Goal: Task Accomplishment & Management: Manage account settings

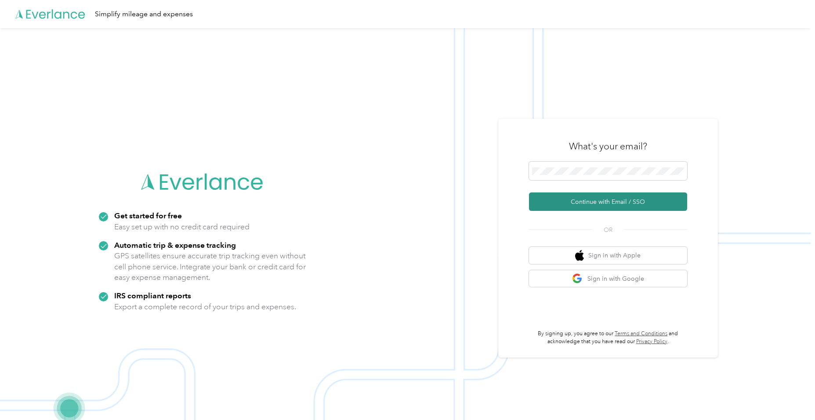
click at [563, 202] on button "Continue with Email / SSO" at bounding box center [608, 201] width 158 height 18
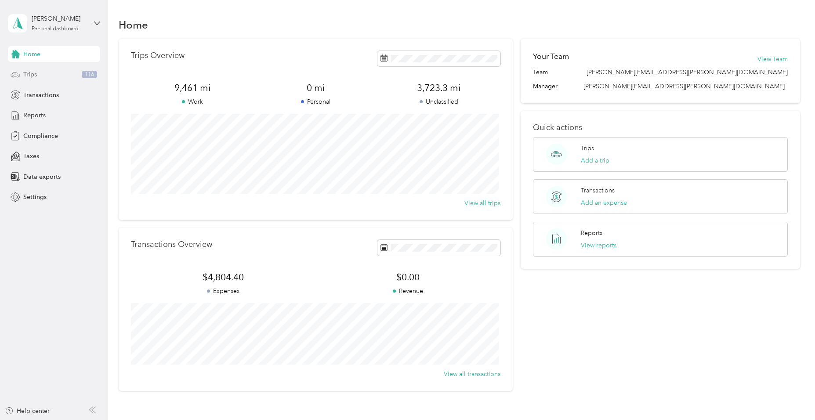
click at [28, 71] on span "Trips" at bounding box center [30, 74] width 14 height 9
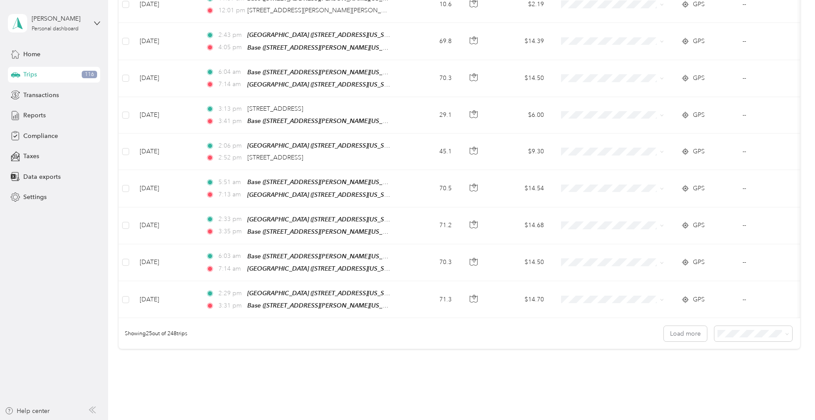
scroll to position [791, 0]
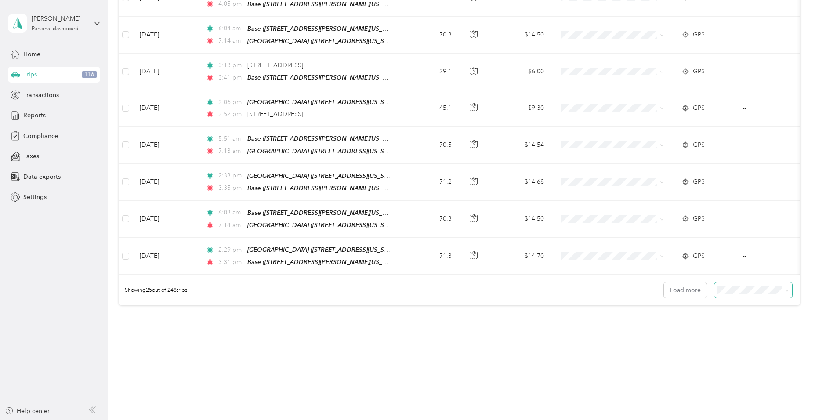
click at [785, 289] on icon at bounding box center [787, 291] width 4 height 4
click at [746, 317] on li "50 per load" at bounding box center [751, 314] width 78 height 15
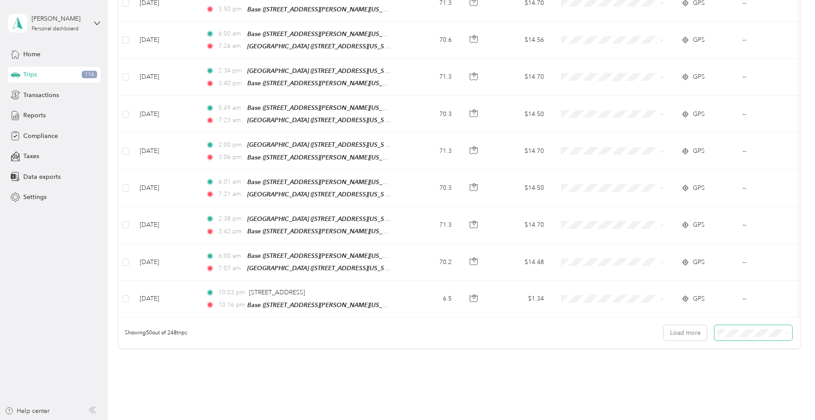
scroll to position [1694, 0]
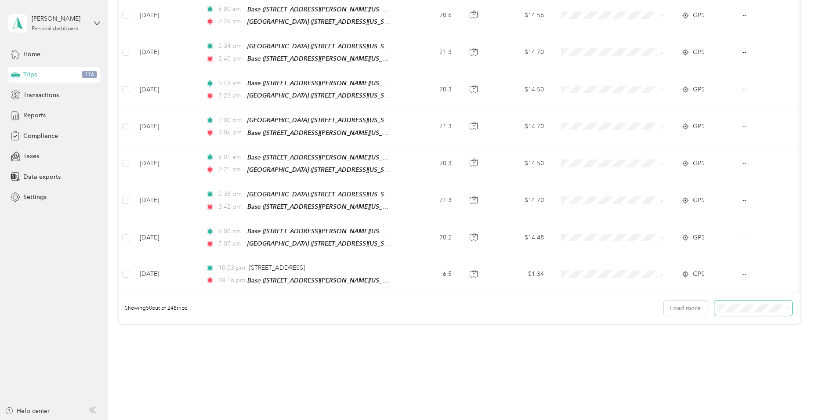
click at [786, 308] on icon at bounding box center [787, 309] width 3 height 2
click at [772, 329] on div "100 per load" at bounding box center [750, 330] width 65 height 9
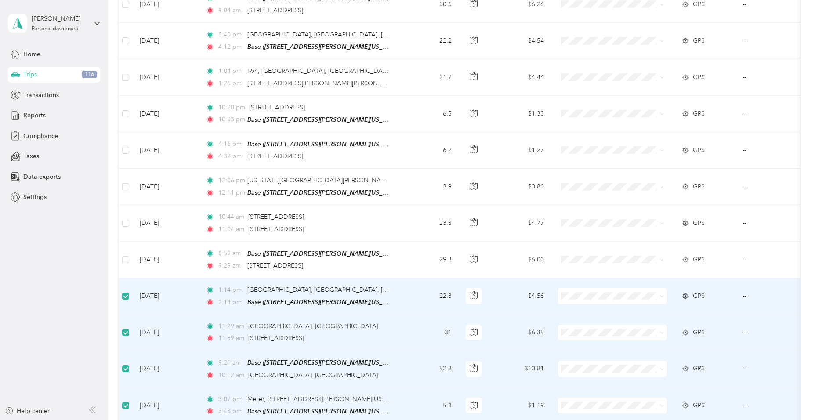
scroll to position [3193, 0]
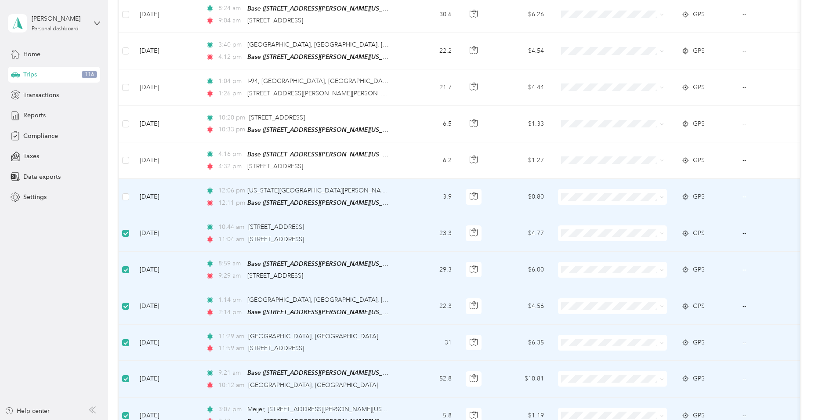
click at [127, 192] on label at bounding box center [125, 197] width 7 height 10
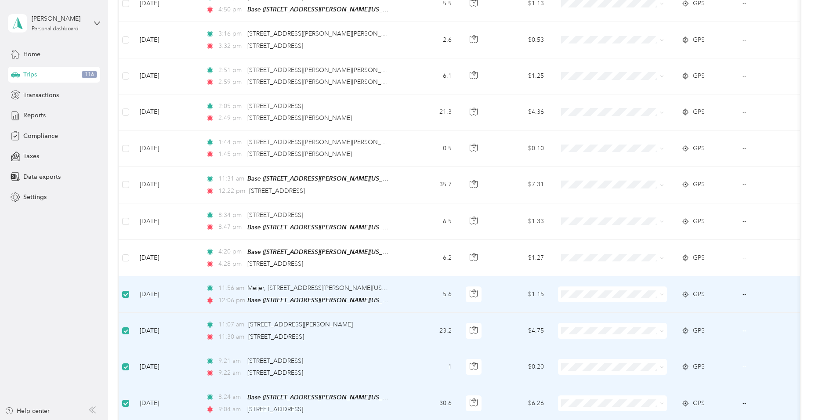
scroll to position [2797, 0]
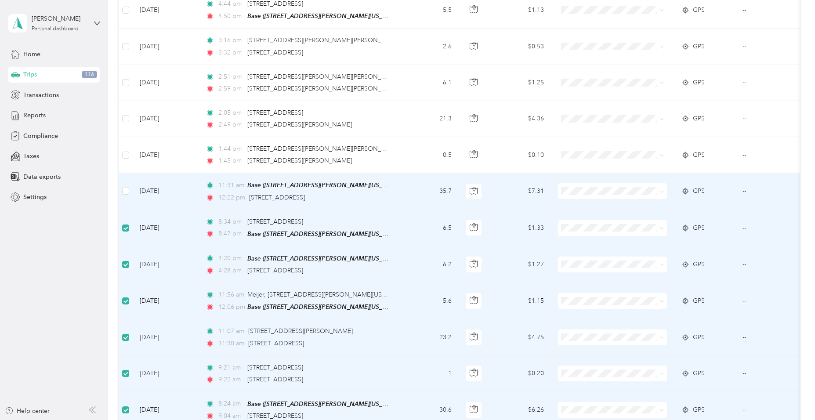
click at [129, 173] on td at bounding box center [126, 191] width 14 height 36
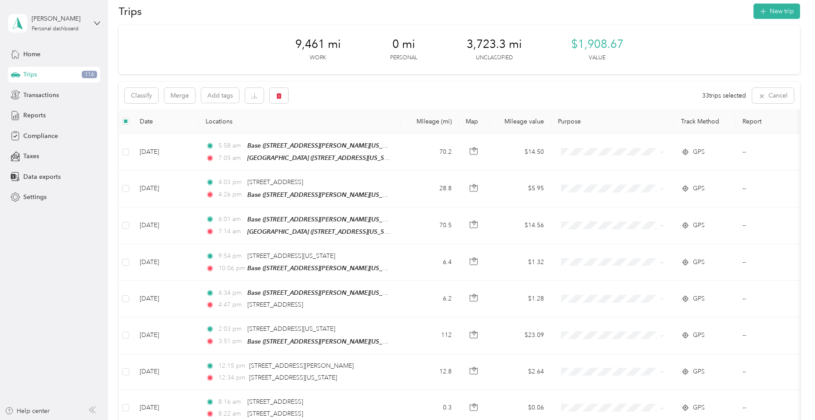
scroll to position [0, 0]
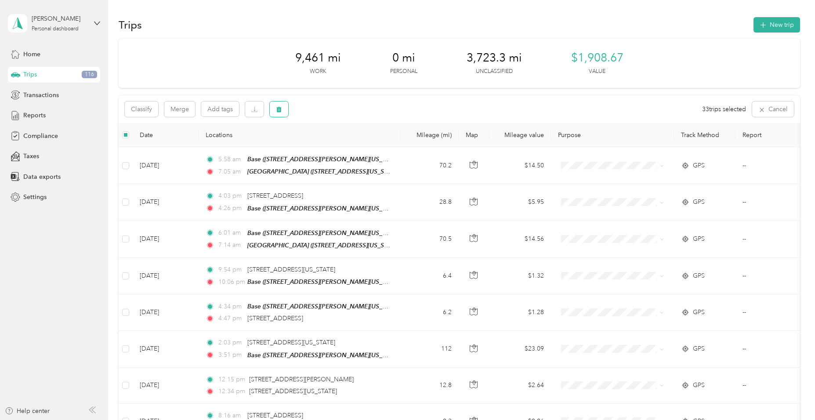
click at [283, 109] on button "button" at bounding box center [279, 109] width 18 height 15
click at [345, 147] on button "Yes" at bounding box center [345, 146] width 17 height 14
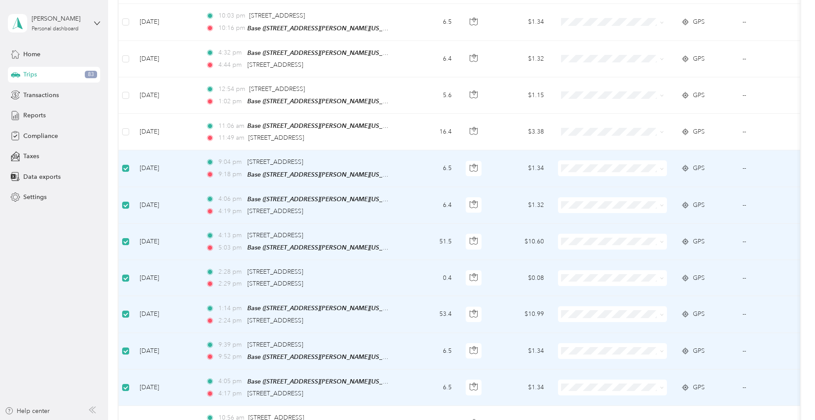
scroll to position [2064, 0]
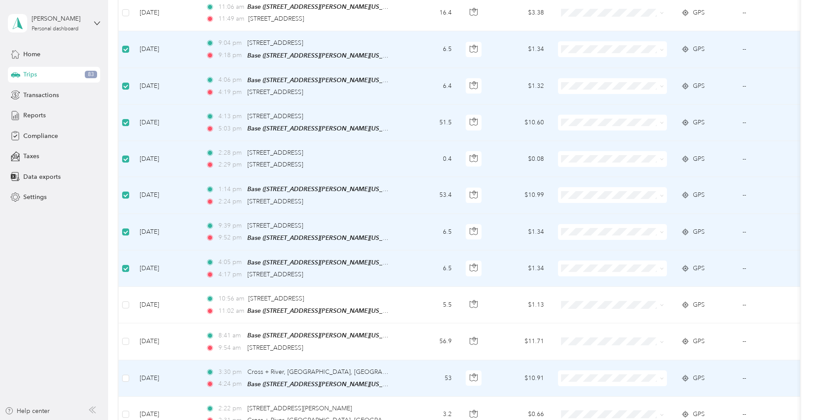
click at [126, 374] on label at bounding box center [125, 379] width 7 height 10
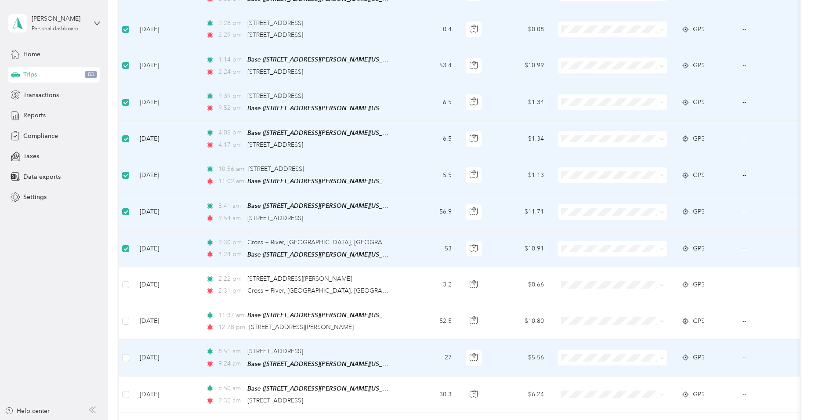
scroll to position [2196, 0]
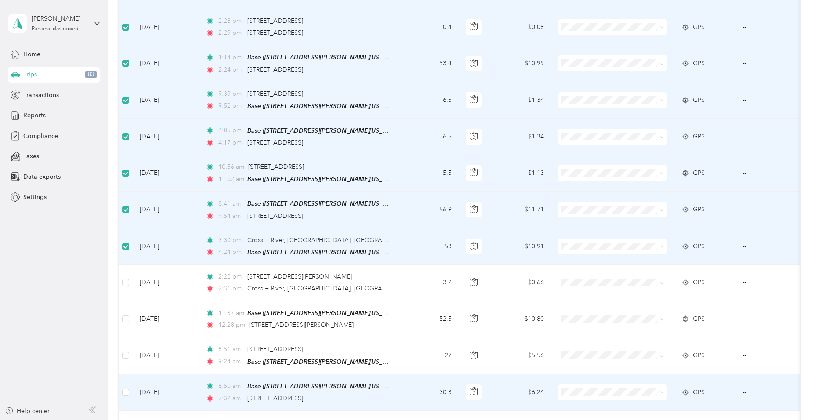
click at [123, 374] on td at bounding box center [126, 392] width 14 height 36
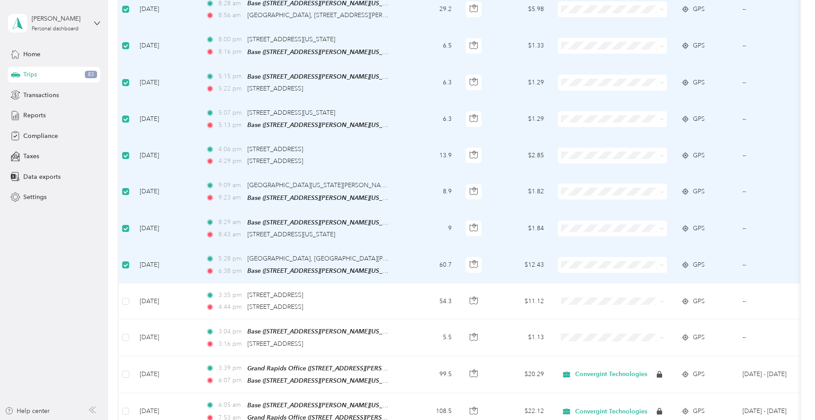
scroll to position [2811, 0]
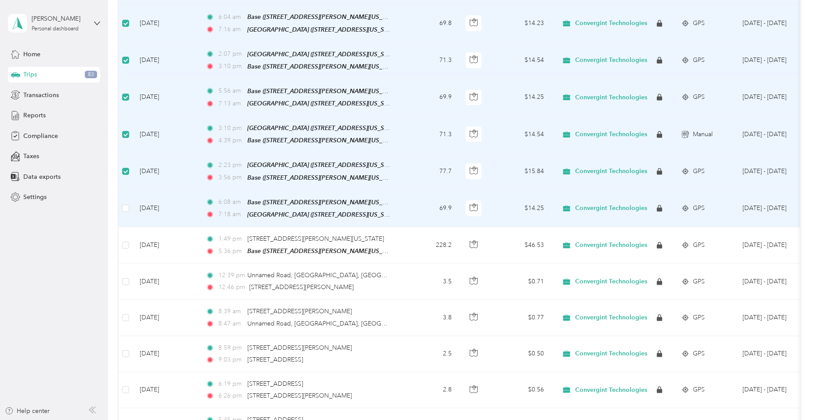
scroll to position [3339, 0]
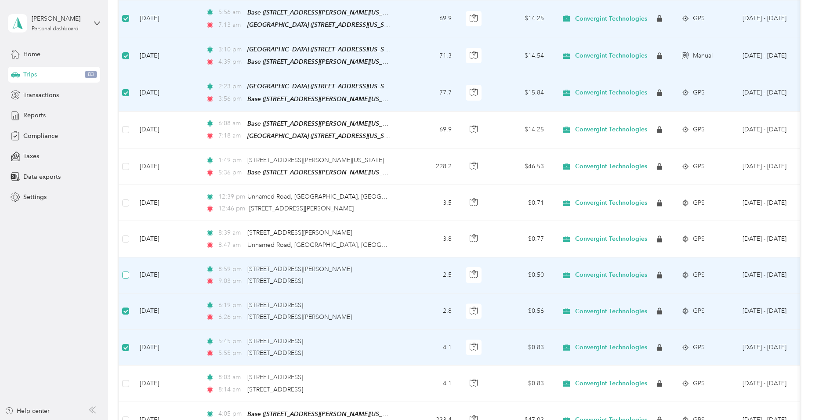
click at [123, 270] on label at bounding box center [125, 275] width 7 height 10
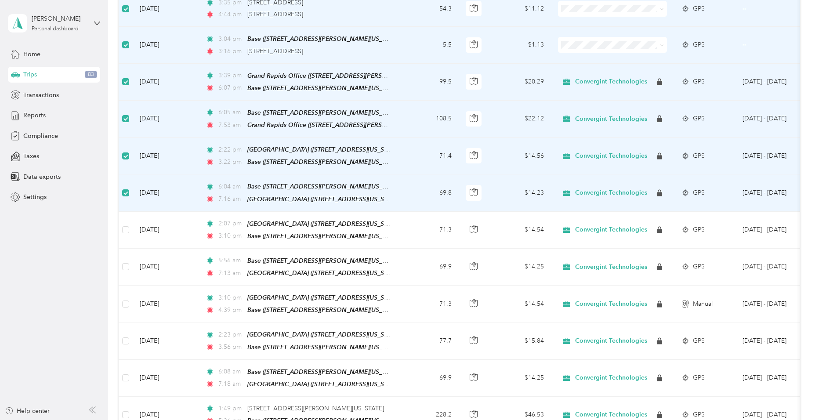
scroll to position [3031, 0]
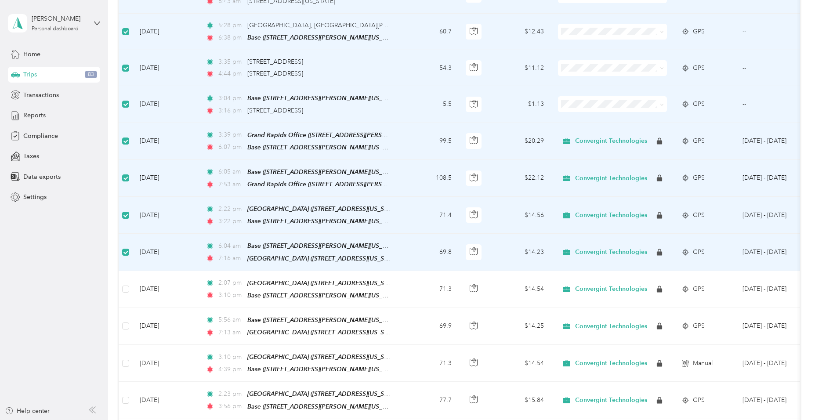
click at [125, 247] on label at bounding box center [125, 252] width 7 height 10
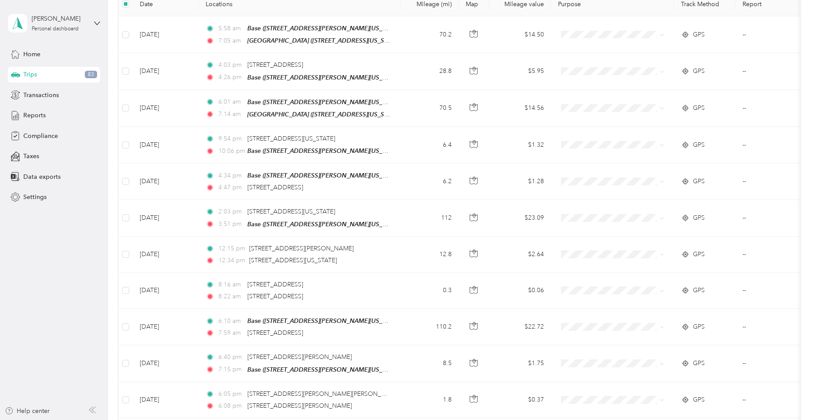
scroll to position [0, 0]
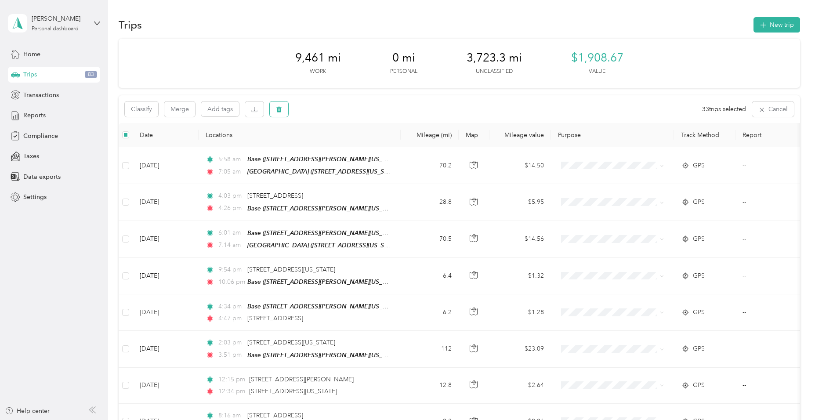
click at [278, 107] on icon "button" at bounding box center [279, 109] width 6 height 6
click at [345, 144] on button "Yes" at bounding box center [345, 146] width 17 height 14
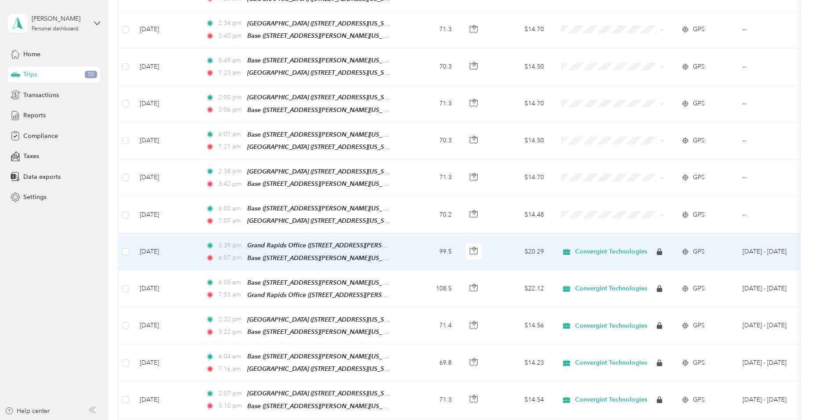
scroll to position [1670, 0]
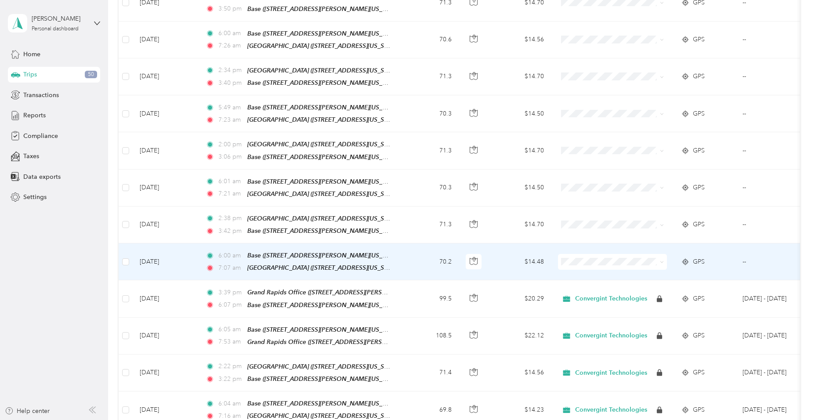
click at [660, 257] on span at bounding box center [660, 262] width 7 height 10
click at [663, 260] on icon at bounding box center [662, 262] width 4 height 4
click at [656, 246] on span "Convergint Technologies" at bounding box center [620, 243] width 81 height 9
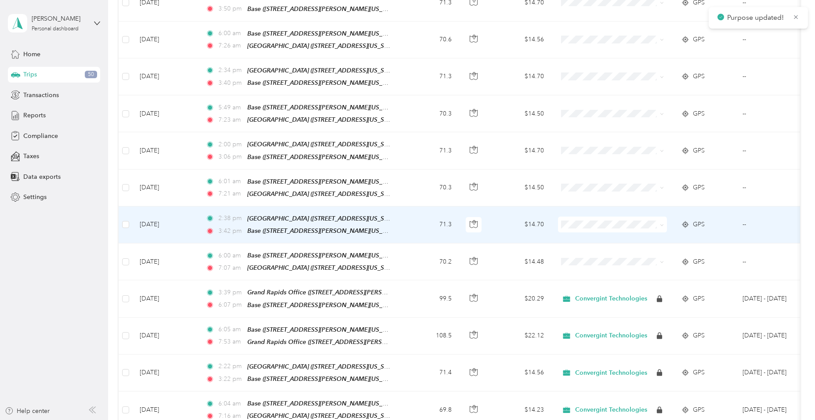
click at [664, 223] on icon at bounding box center [662, 225] width 4 height 4
click at [652, 210] on span "Convergint Technologies" at bounding box center [620, 210] width 81 height 9
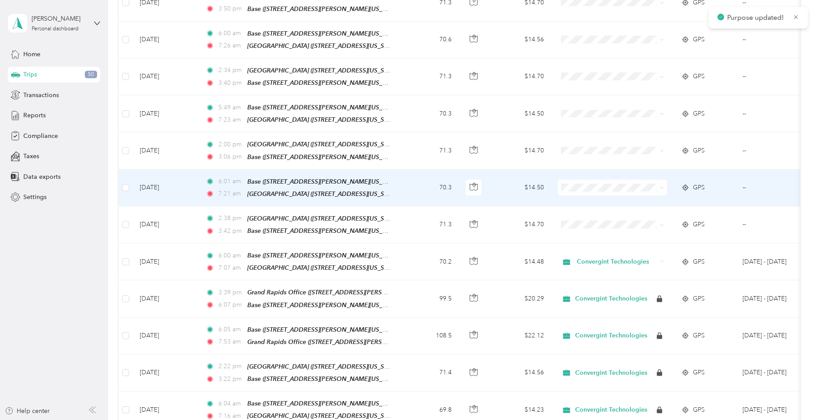
click at [662, 184] on span at bounding box center [662, 187] width 4 height 7
click at [663, 186] on icon at bounding box center [662, 188] width 4 height 4
click at [649, 174] on span "Convergint Technologies" at bounding box center [620, 171] width 81 height 9
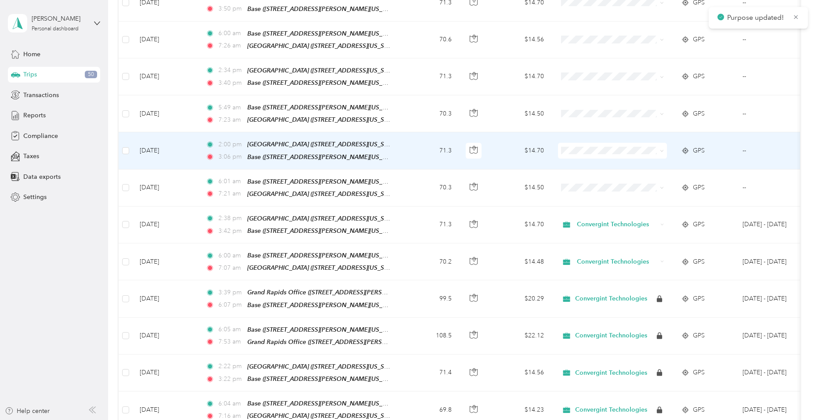
click at [662, 149] on icon at bounding box center [662, 151] width 4 height 4
click at [651, 139] on span "Convergint Technologies" at bounding box center [620, 136] width 81 height 9
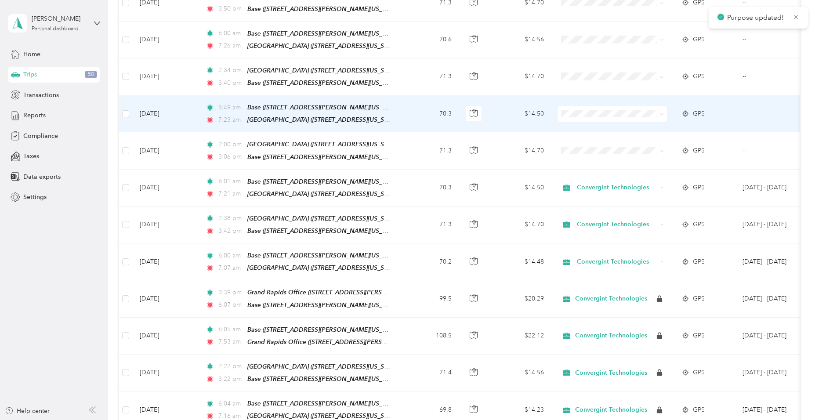
click at [661, 112] on icon at bounding box center [662, 114] width 4 height 4
click at [657, 103] on span "Convergint Technologies" at bounding box center [620, 102] width 81 height 9
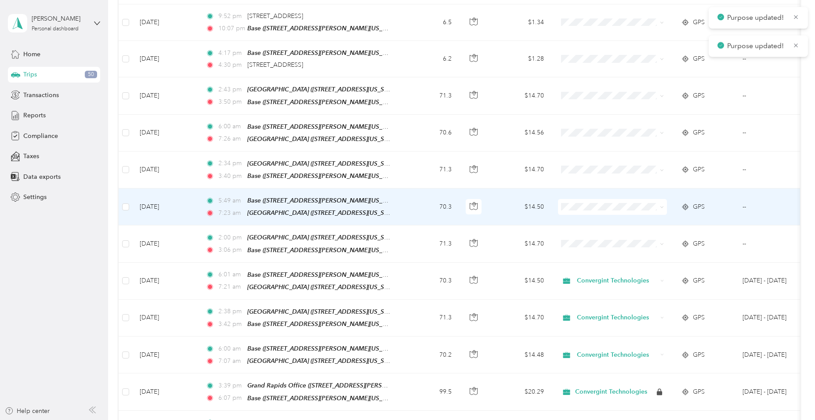
scroll to position [1538, 0]
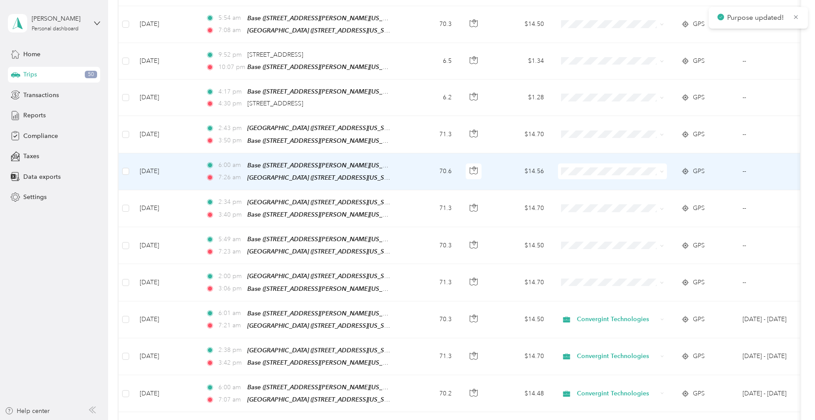
click at [663, 170] on icon at bounding box center [662, 172] width 4 height 4
click at [661, 164] on li "Convergint Technologies" at bounding box center [612, 160] width 109 height 15
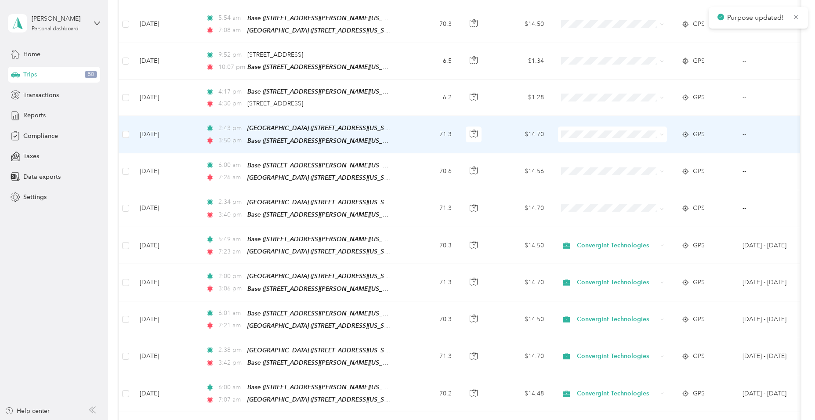
click at [661, 134] on icon at bounding box center [661, 135] width 3 height 2
click at [630, 126] on span "Convergint Technologies" at bounding box center [620, 123] width 81 height 9
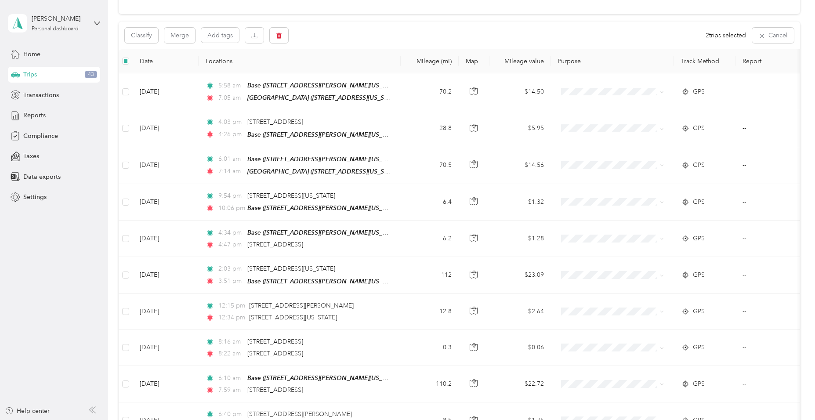
scroll to position [0, 0]
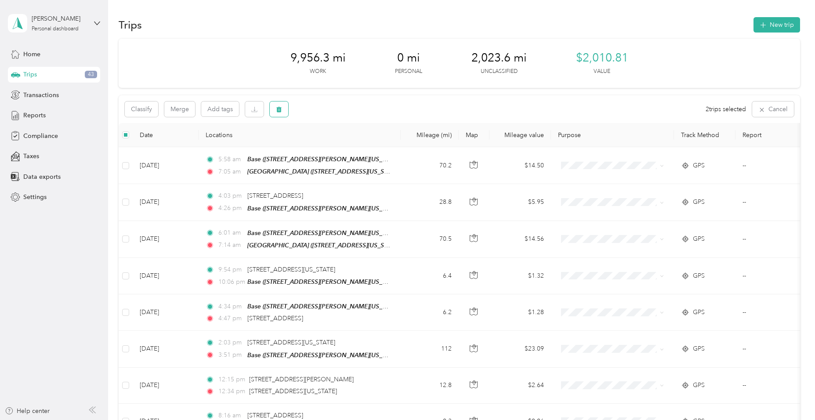
click at [286, 109] on button "button" at bounding box center [279, 109] width 18 height 15
click at [344, 143] on button "Yes" at bounding box center [344, 146] width 17 height 14
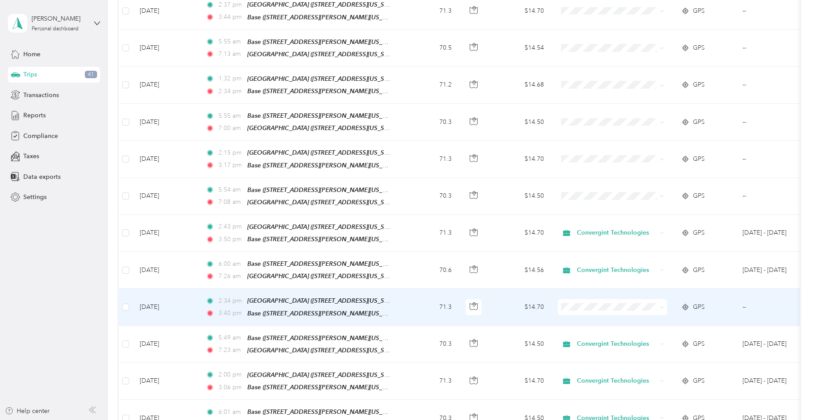
scroll to position [1362, 0]
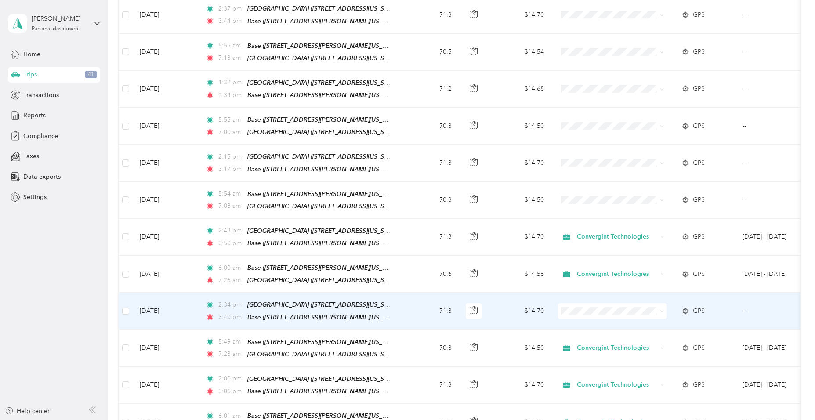
click at [664, 309] on icon at bounding box center [662, 311] width 4 height 4
click at [639, 299] on span "Convergint Technologies" at bounding box center [620, 301] width 81 height 9
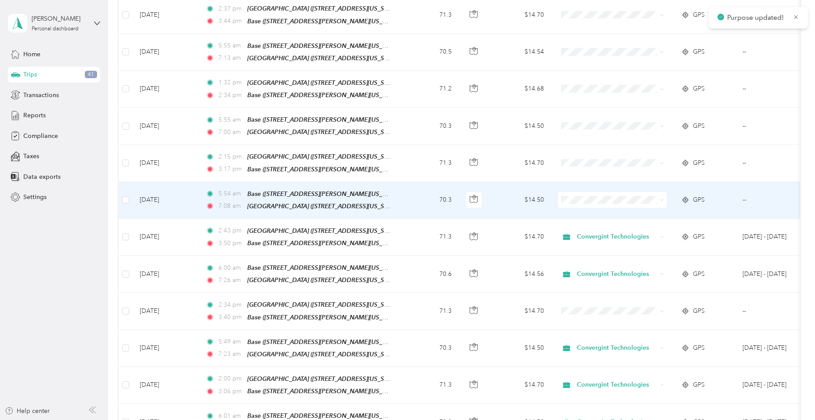
click at [663, 198] on icon at bounding box center [662, 200] width 4 height 4
click at [650, 194] on span "Convergint Technologies" at bounding box center [620, 193] width 81 height 9
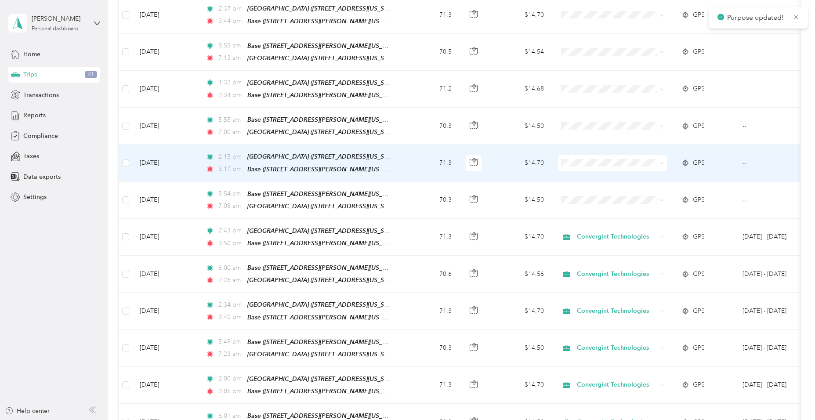
click at [664, 161] on icon at bounding box center [662, 163] width 4 height 4
click at [655, 156] on span "Convergint Technologies" at bounding box center [620, 157] width 81 height 9
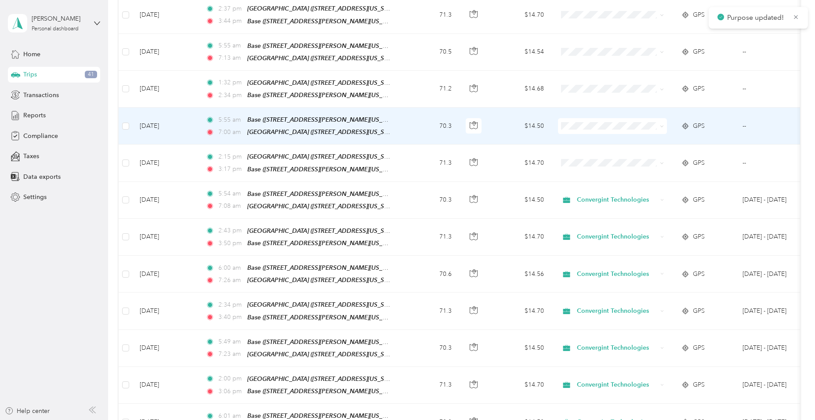
click at [660, 124] on icon at bounding box center [662, 126] width 4 height 4
click at [653, 124] on li "Convergint Technologies" at bounding box center [612, 121] width 109 height 15
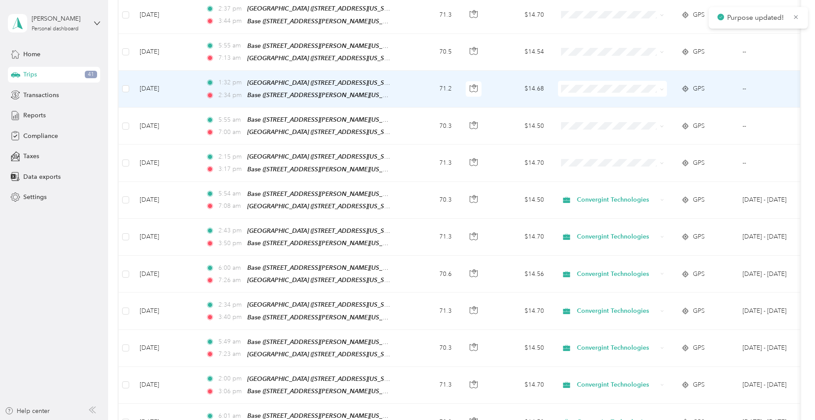
click at [662, 88] on icon at bounding box center [661, 89] width 3 height 2
click at [658, 83] on span "Convergint Technologies" at bounding box center [620, 84] width 81 height 9
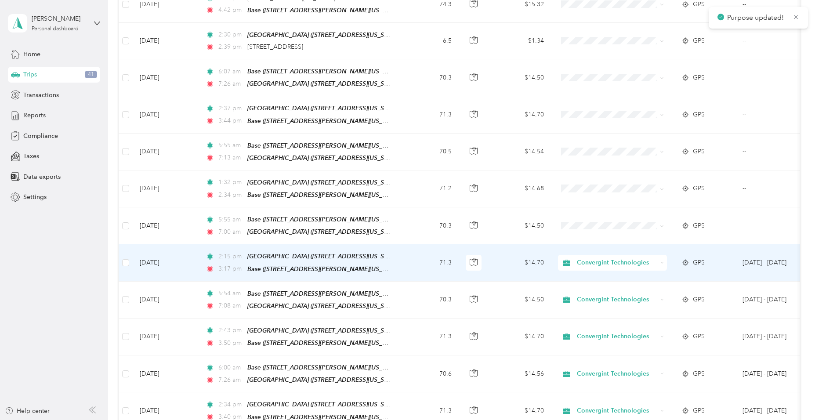
scroll to position [1230, 0]
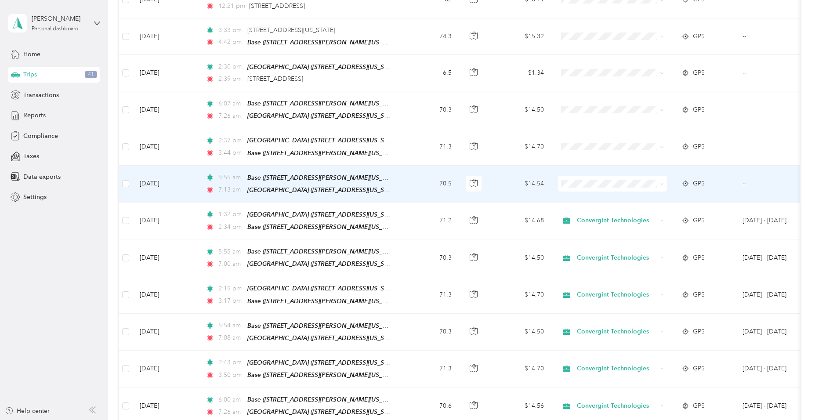
click at [663, 182] on icon at bounding box center [662, 184] width 4 height 4
click at [656, 177] on span "Convergint Technologies" at bounding box center [620, 180] width 81 height 9
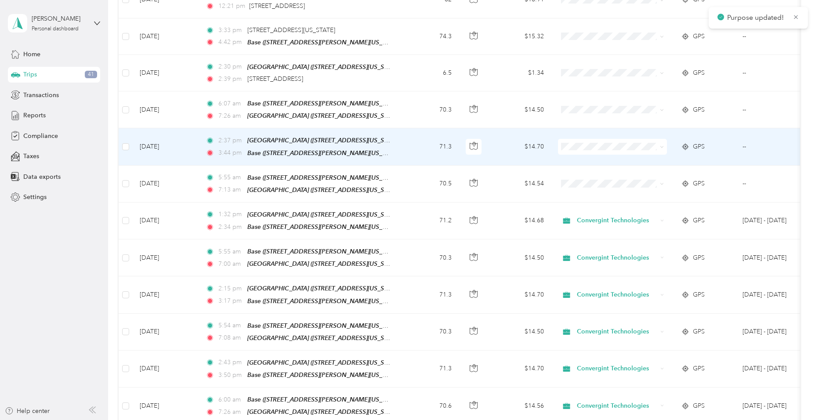
click at [664, 145] on icon at bounding box center [662, 147] width 4 height 4
click at [652, 146] on span "Convergint Technologies" at bounding box center [620, 144] width 81 height 9
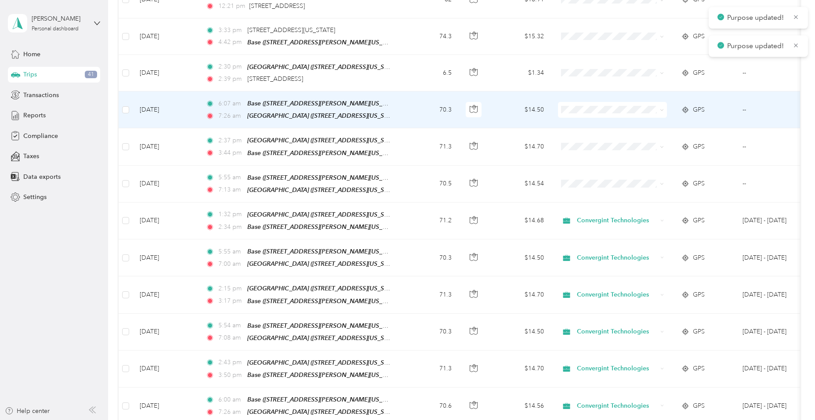
click at [661, 108] on icon at bounding box center [662, 110] width 4 height 4
click at [648, 112] on li "Convergint Technologies" at bounding box center [612, 108] width 109 height 15
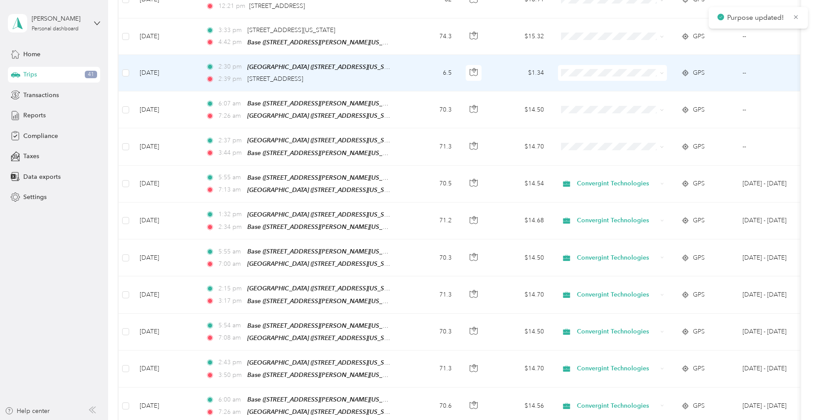
click at [661, 73] on icon at bounding box center [661, 74] width 3 height 2
click at [656, 70] on span "Convergint Technologies" at bounding box center [620, 69] width 81 height 9
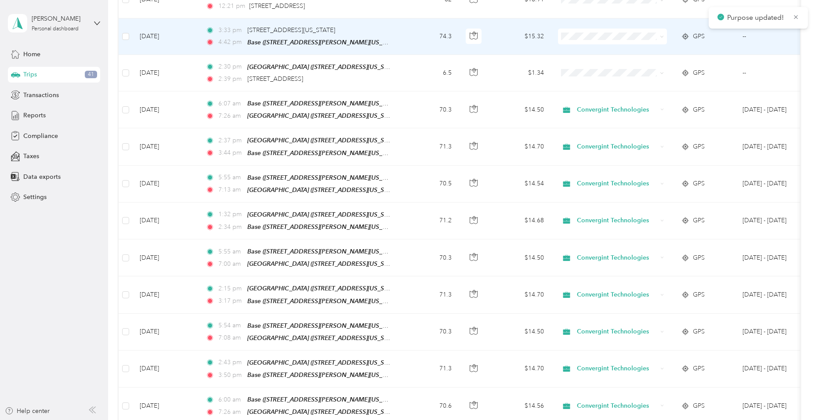
click at [660, 32] on span at bounding box center [660, 37] width 7 height 10
click at [660, 35] on icon at bounding box center [662, 37] width 4 height 4
click at [658, 35] on span "Convergint Technologies" at bounding box center [620, 36] width 81 height 9
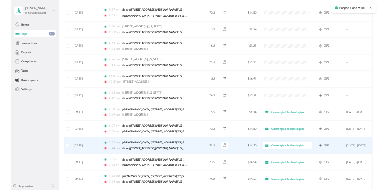
scroll to position [1055, 0]
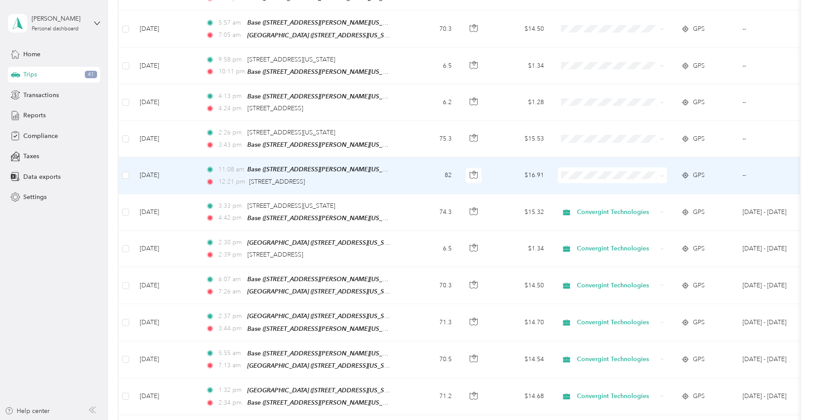
click at [662, 174] on icon at bounding box center [662, 176] width 4 height 4
click at [655, 173] on span "Convergint Technologies" at bounding box center [620, 175] width 81 height 9
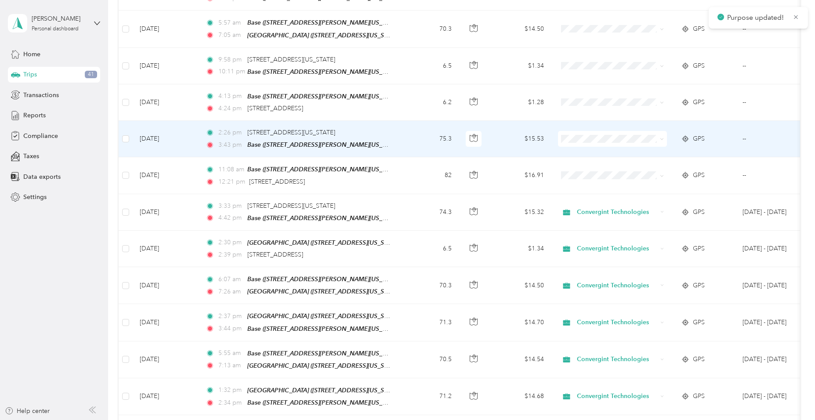
click at [660, 134] on span at bounding box center [660, 139] width 7 height 10
click at [661, 137] on icon at bounding box center [662, 139] width 4 height 4
click at [632, 140] on span "Convergint Technologies" at bounding box center [620, 139] width 81 height 9
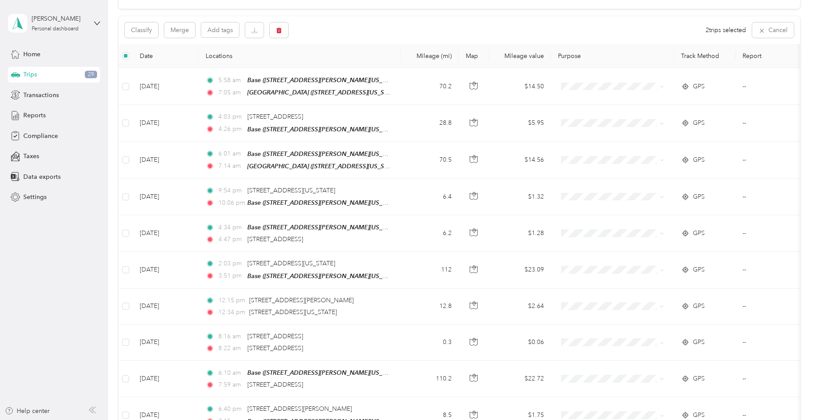
scroll to position [0, 0]
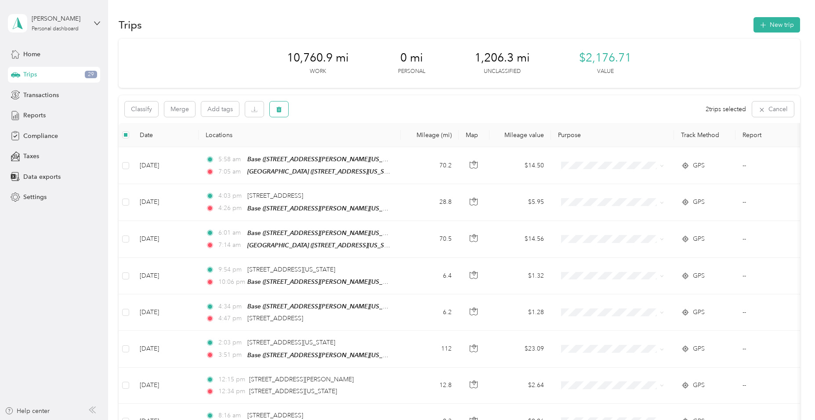
drag, startPoint x: 279, startPoint y: 109, endPoint x: 279, endPoint y: 116, distance: 7.5
click at [279, 110] on icon "button" at bounding box center [279, 109] width 6 height 6
click at [344, 145] on button "Yes" at bounding box center [344, 146] width 17 height 14
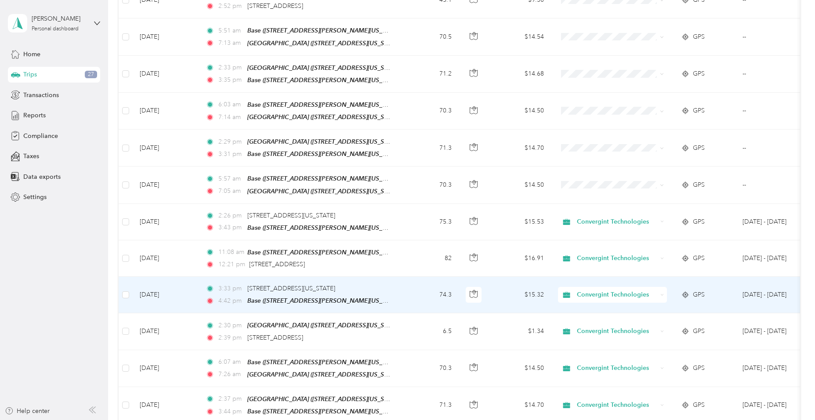
scroll to position [879, 0]
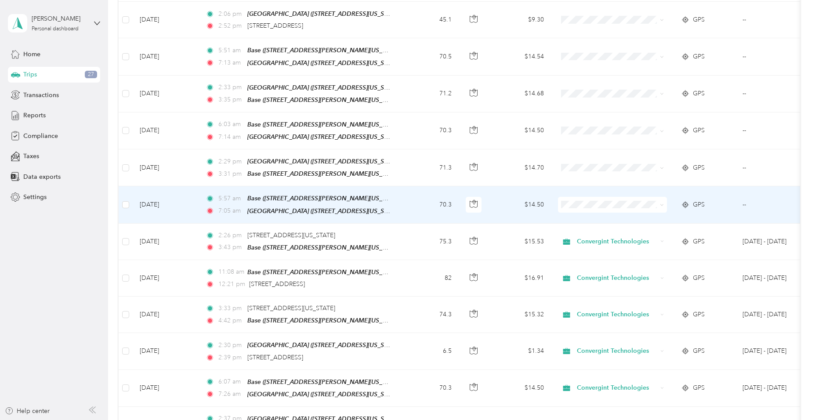
click at [659, 200] on span at bounding box center [660, 205] width 7 height 10
click at [662, 203] on icon at bounding box center [662, 205] width 4 height 4
click at [649, 207] on span "Convergint Technologies" at bounding box center [620, 207] width 81 height 9
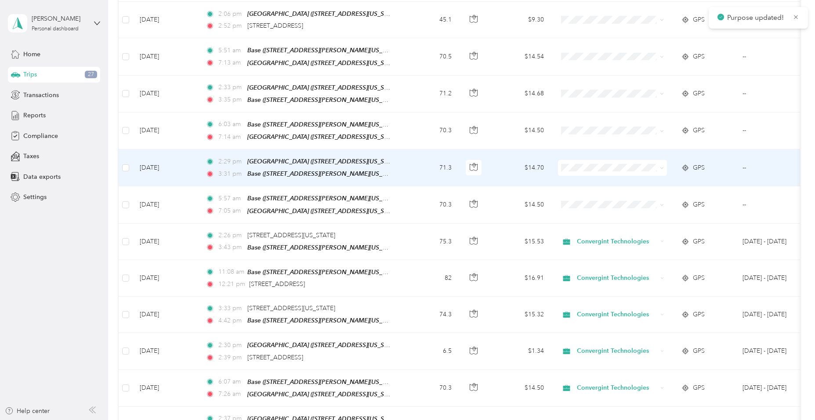
click at [662, 166] on icon at bounding box center [662, 168] width 4 height 4
click at [652, 172] on li "Convergint Technologies" at bounding box center [612, 170] width 109 height 15
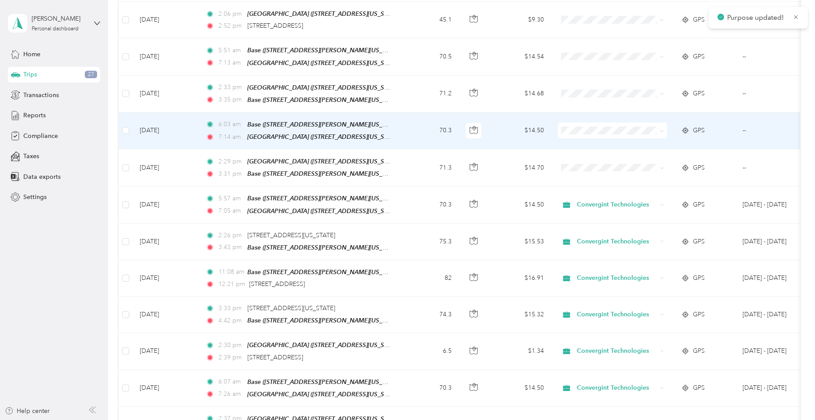
click at [662, 130] on icon at bounding box center [661, 131] width 3 height 2
click at [657, 134] on span "Convergint Technologies" at bounding box center [620, 132] width 81 height 9
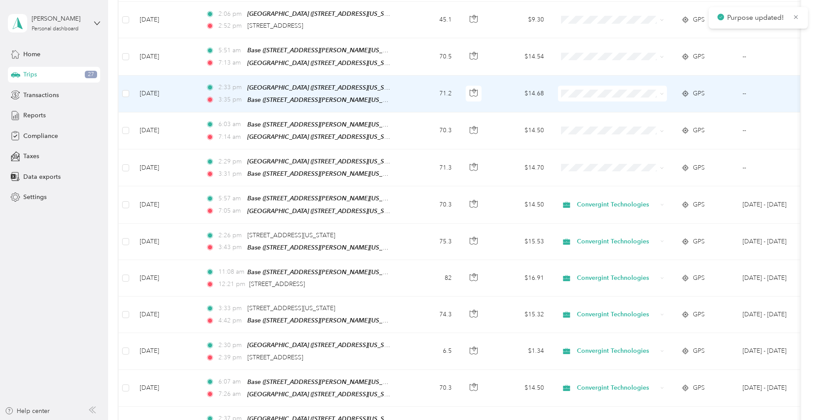
click at [664, 92] on icon at bounding box center [662, 94] width 4 height 4
click at [655, 99] on li "Convergint Technologies" at bounding box center [612, 95] width 109 height 15
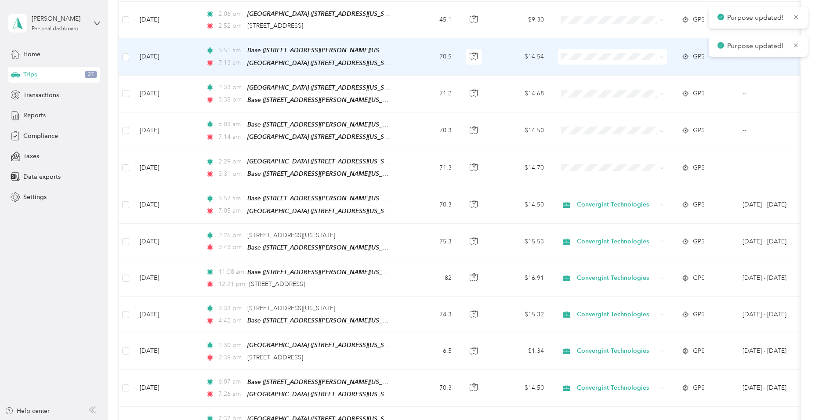
click at [662, 56] on icon at bounding box center [661, 57] width 3 height 2
click at [661, 63] on li "Convergint Technologies" at bounding box center [612, 61] width 109 height 15
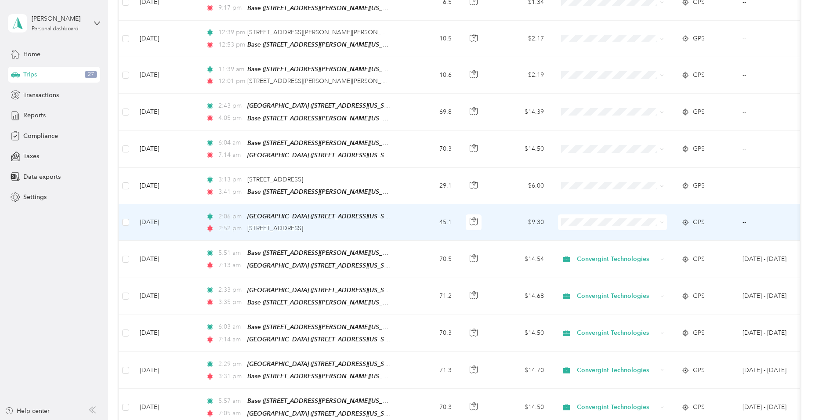
scroll to position [659, 0]
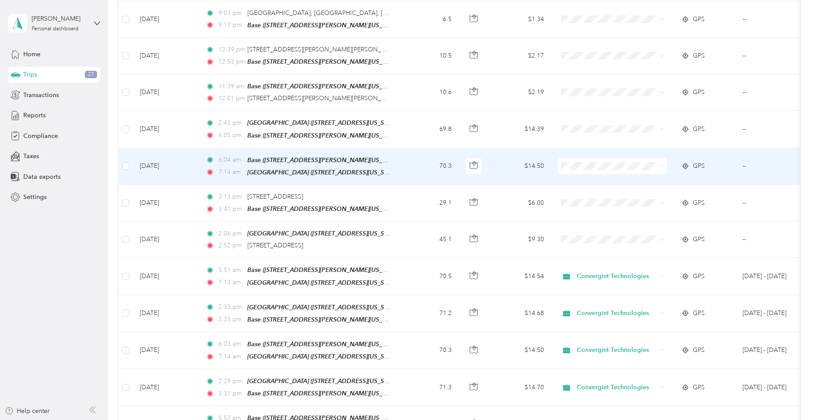
click at [661, 166] on icon at bounding box center [661, 167] width 3 height 2
click at [650, 173] on span "Convergint Technologies" at bounding box center [620, 173] width 81 height 9
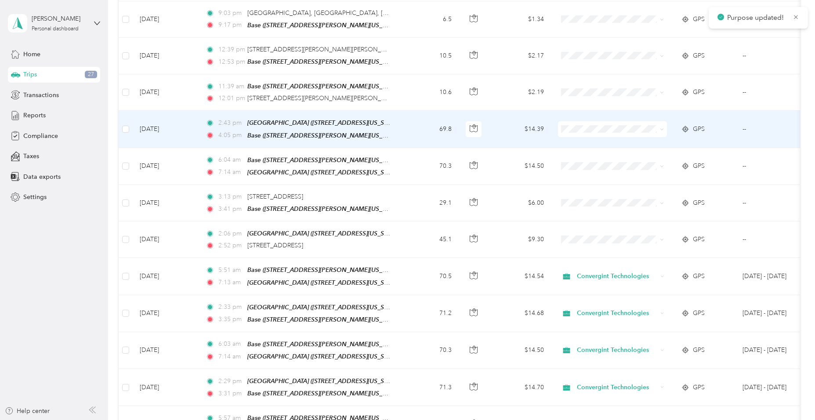
click at [660, 127] on icon at bounding box center [662, 129] width 4 height 4
click at [657, 135] on span "Convergint Technologies" at bounding box center [620, 136] width 81 height 9
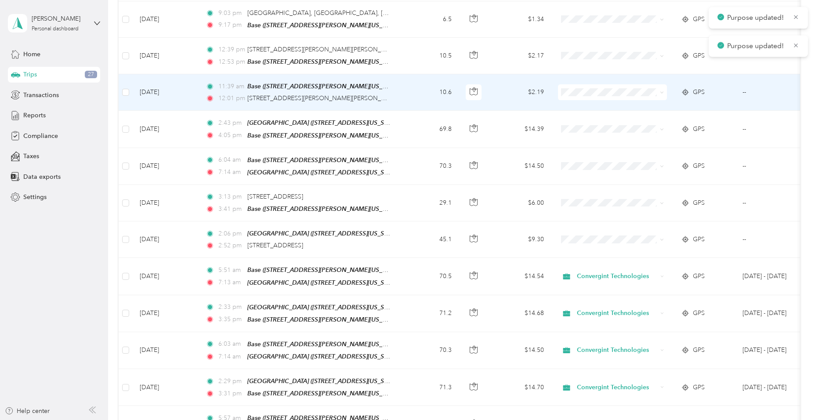
click at [661, 91] on icon at bounding box center [662, 93] width 4 height 4
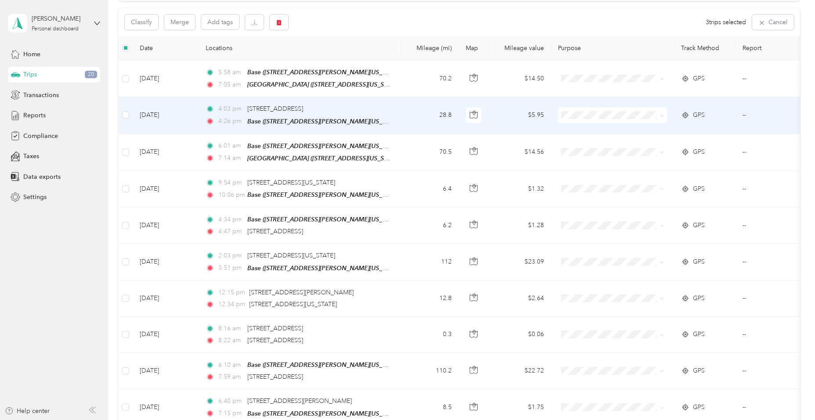
scroll to position [0, 0]
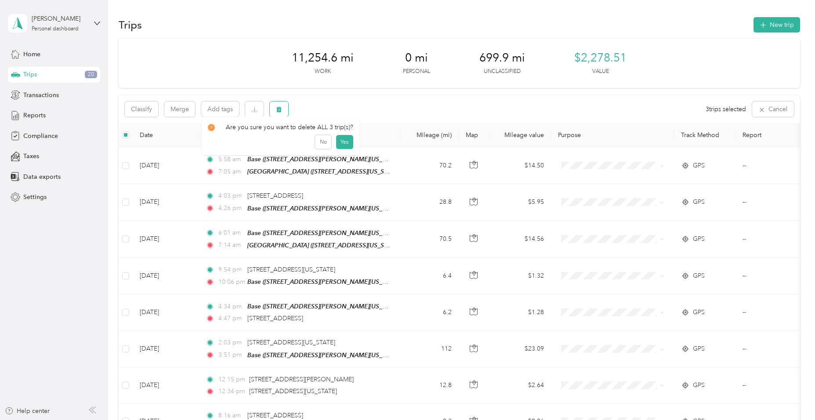
click at [281, 105] on button "button" at bounding box center [279, 109] width 18 height 15
click at [340, 145] on button "Yes" at bounding box center [344, 146] width 17 height 14
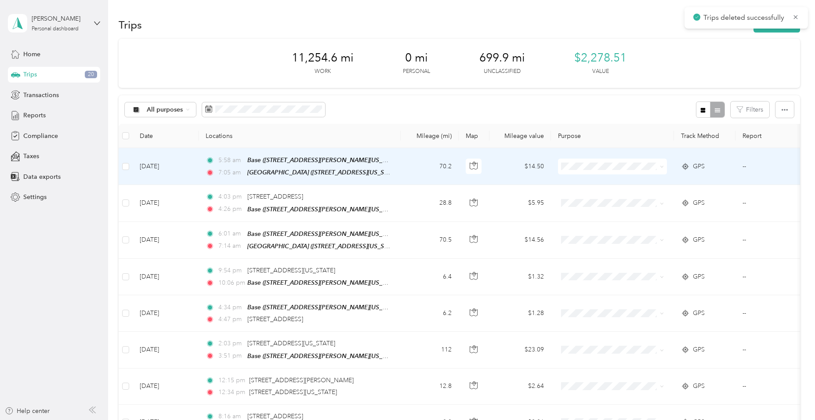
click at [663, 165] on icon at bounding box center [662, 167] width 4 height 4
click at [659, 185] on li "Convergint Technologies" at bounding box center [612, 182] width 109 height 15
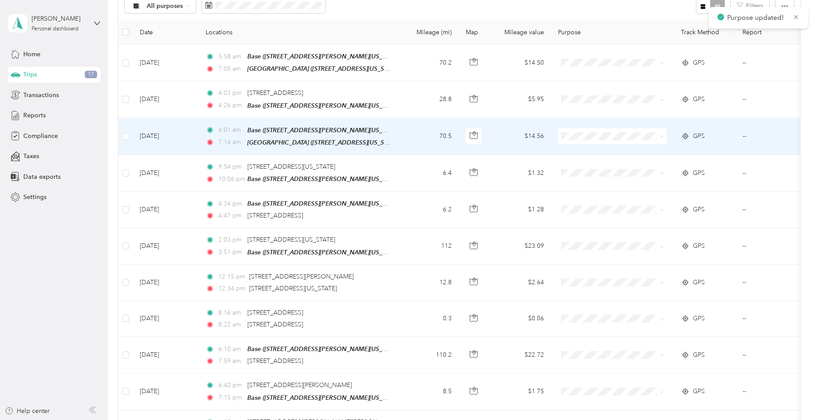
scroll to position [132, 0]
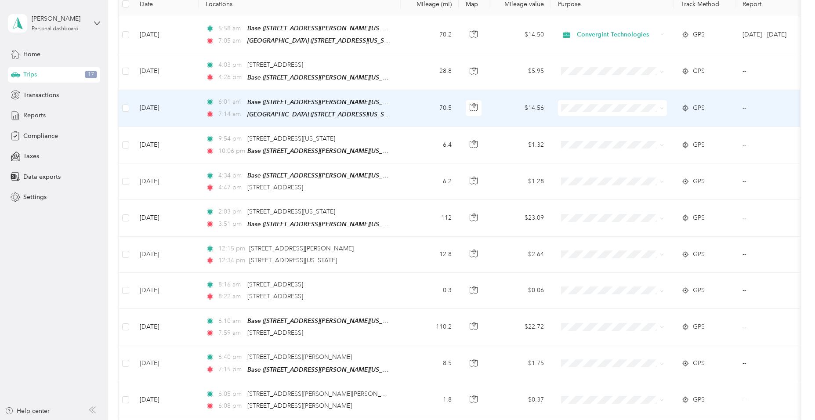
click at [663, 106] on icon at bounding box center [662, 108] width 4 height 4
click at [655, 122] on span "Convergint Technologies" at bounding box center [620, 122] width 81 height 9
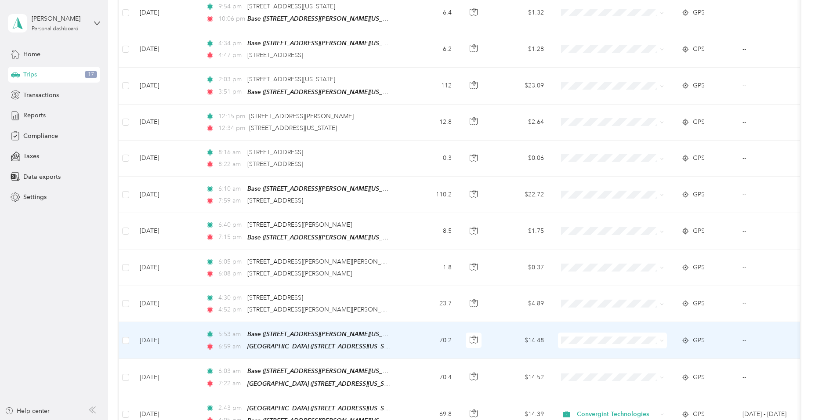
scroll to position [264, 0]
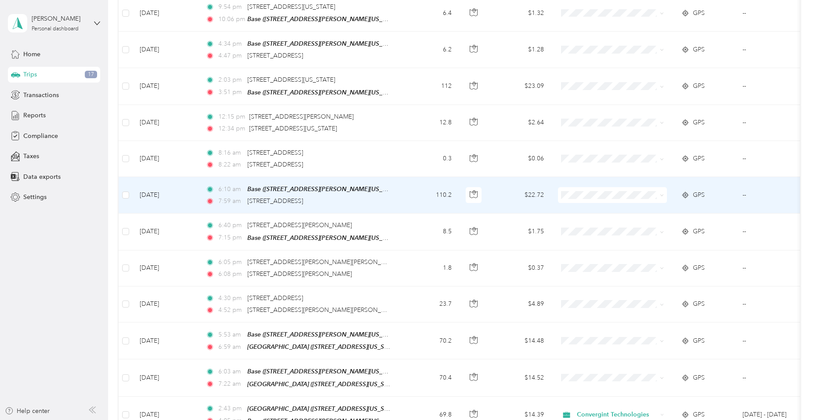
click at [664, 193] on icon at bounding box center [662, 195] width 4 height 4
click at [653, 208] on span "Convergint Technologies" at bounding box center [620, 207] width 81 height 9
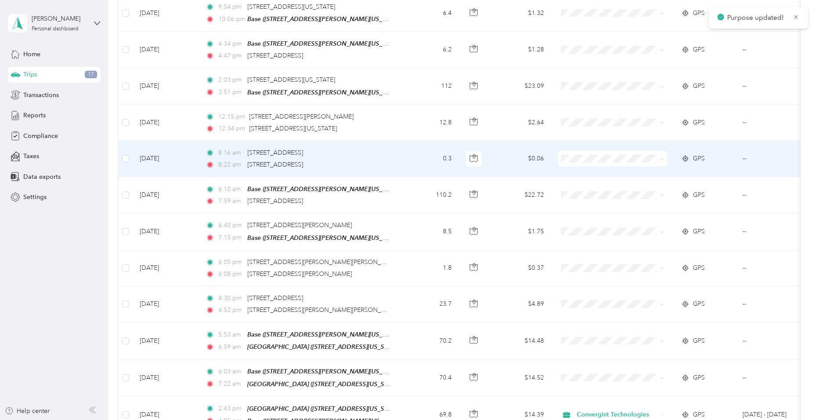
click at [662, 158] on span at bounding box center [662, 158] width 4 height 7
click at [663, 157] on icon at bounding box center [662, 159] width 4 height 4
click at [649, 172] on span "Convergint Technologies" at bounding box center [620, 171] width 81 height 9
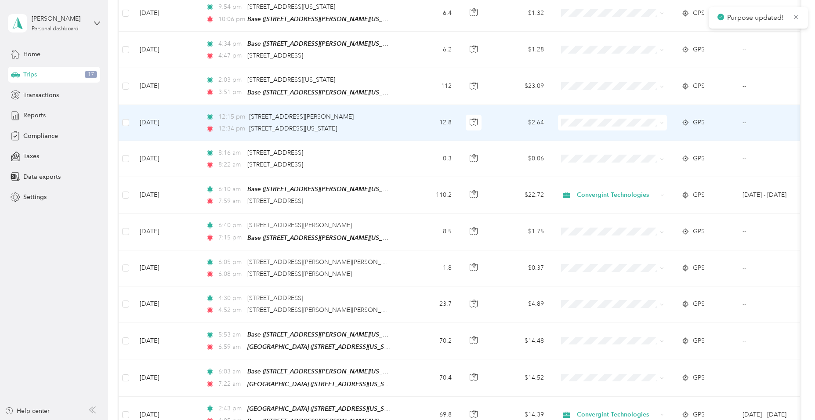
click at [661, 121] on icon at bounding box center [662, 123] width 4 height 4
click at [658, 134] on span "Convergint Technologies" at bounding box center [620, 135] width 81 height 9
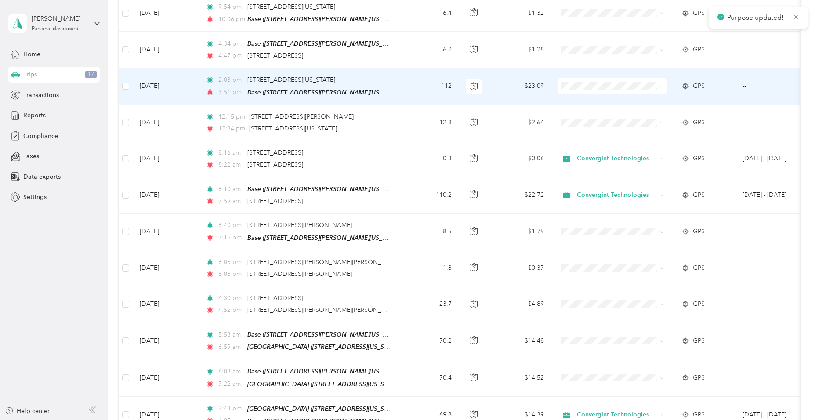
click at [661, 86] on icon at bounding box center [661, 87] width 3 height 2
click at [646, 101] on li "Convergint Technologies" at bounding box center [612, 99] width 109 height 15
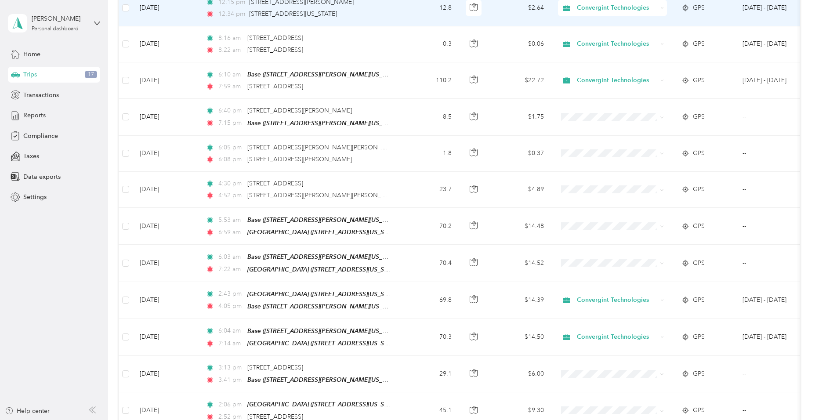
scroll to position [395, 0]
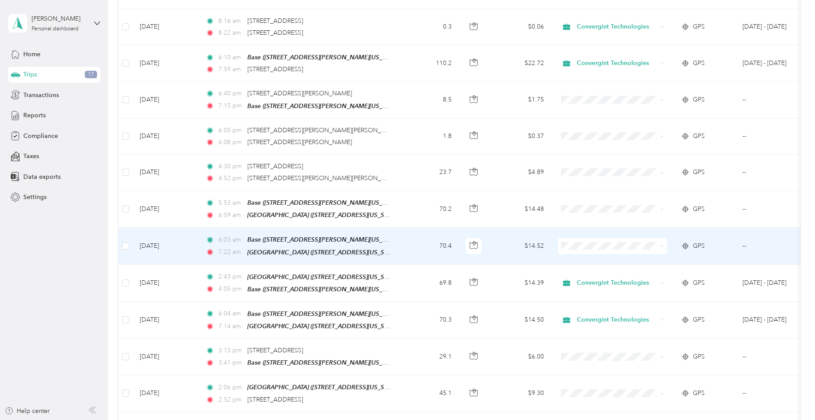
click at [663, 244] on icon at bounding box center [662, 246] width 4 height 4
click at [660, 258] on span "Convergint Technologies" at bounding box center [620, 254] width 81 height 9
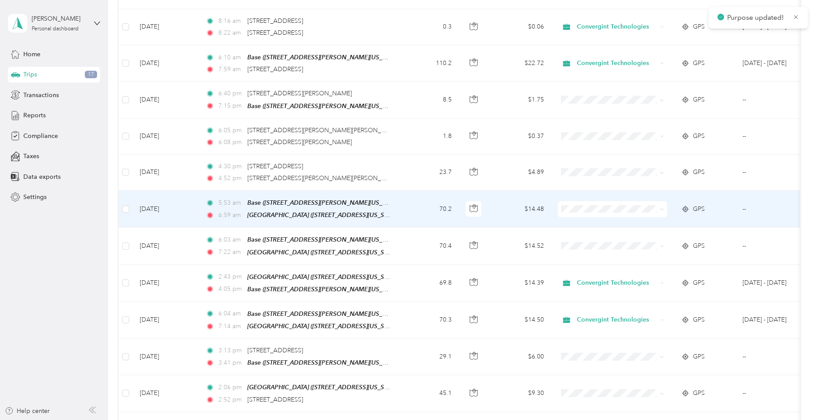
click at [663, 207] on icon at bounding box center [662, 209] width 4 height 4
click at [662, 221] on li "Convergint Technologies" at bounding box center [612, 216] width 109 height 15
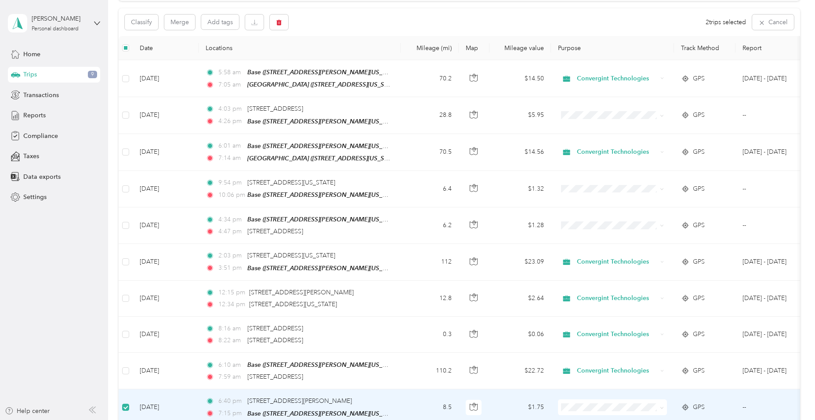
scroll to position [0, 0]
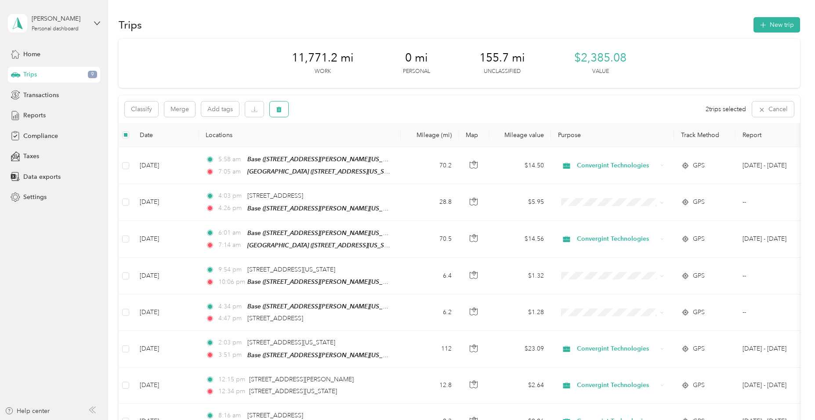
click at [280, 107] on icon "button" at bounding box center [279, 109] width 6 height 6
click at [344, 147] on button "Yes" at bounding box center [344, 146] width 17 height 14
drag, startPoint x: 283, startPoint y: 108, endPoint x: 282, endPoint y: 119, distance: 11.0
click at [285, 109] on button "button" at bounding box center [279, 109] width 18 height 15
click at [342, 143] on button "Yes" at bounding box center [344, 146] width 17 height 14
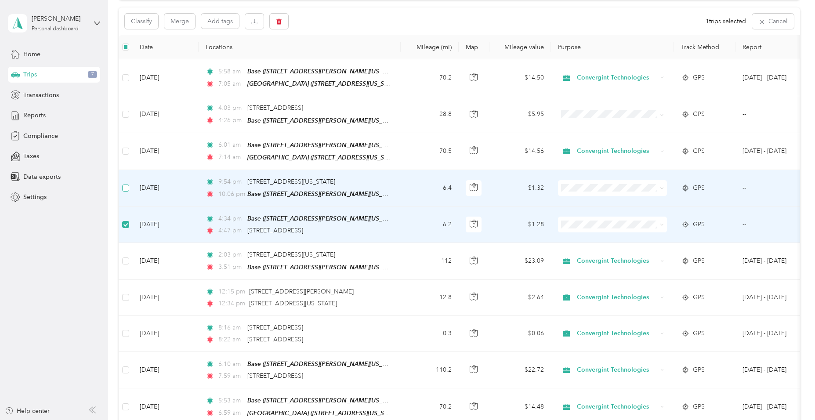
scroll to position [87, 0]
click at [283, 19] on button "button" at bounding box center [279, 22] width 18 height 15
click at [341, 57] on button "Yes" at bounding box center [344, 59] width 17 height 14
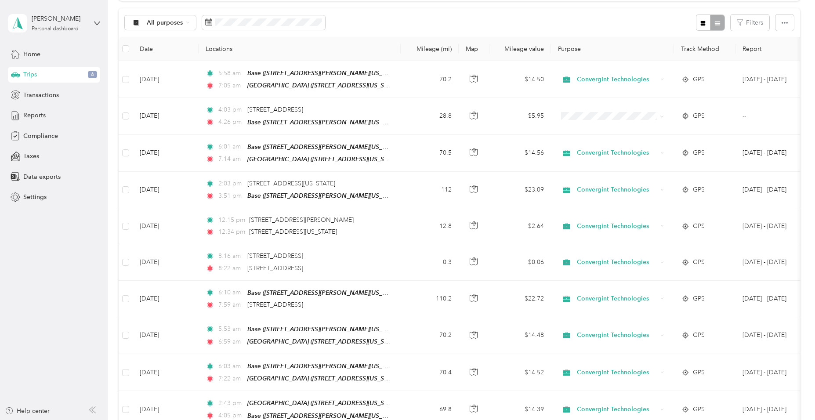
drag, startPoint x: 611, startPoint y: 158, endPoint x: 643, endPoint y: 19, distance: 142.5
click at [643, 19] on div "All purposes Filters" at bounding box center [459, 22] width 681 height 29
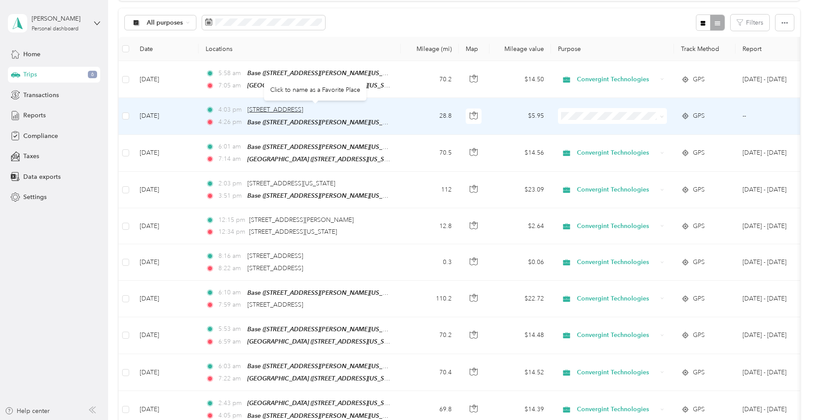
click at [303, 108] on span "14800 E Old US Hwy 12, Chelsea, MI 48118, USA" at bounding box center [275, 109] width 56 height 7
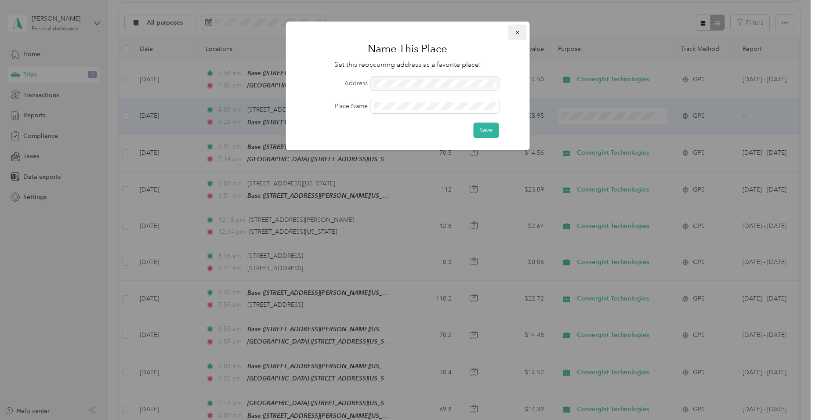
click at [519, 33] on icon "button" at bounding box center [517, 32] width 6 height 6
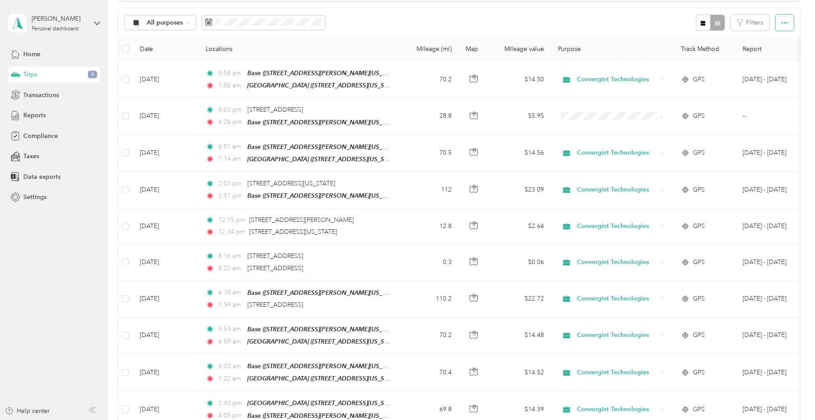
click at [782, 21] on icon "button" at bounding box center [785, 23] width 6 height 6
click at [714, 23] on div at bounding box center [710, 23] width 29 height 16
click at [657, 18] on div "All purposes Filters" at bounding box center [459, 22] width 681 height 29
click at [647, 23] on div "All purposes Filters" at bounding box center [459, 22] width 681 height 29
click at [719, 23] on div at bounding box center [710, 23] width 29 height 16
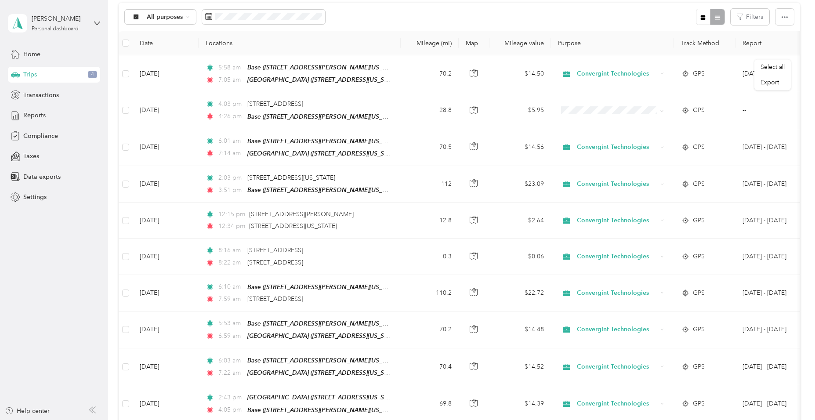
scroll to position [41, 0]
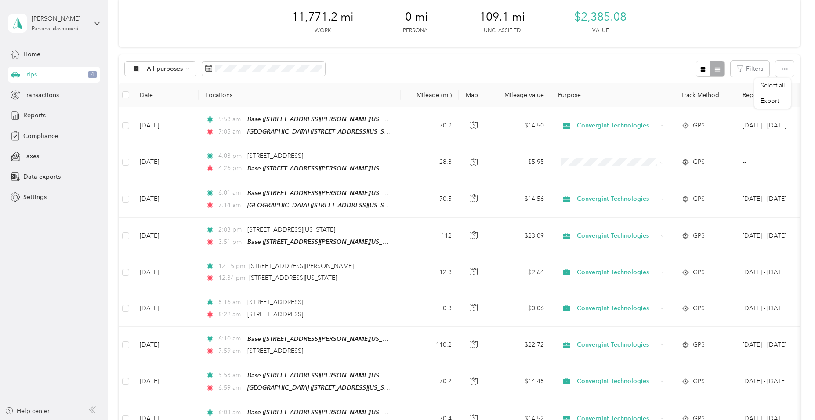
click at [655, 69] on div "All purposes Filters" at bounding box center [459, 68] width 681 height 29
click at [665, 16] on div "11,771.2 mi Work 0 mi Personal 109.1 mi Unclassified $2,385.08 Value" at bounding box center [459, 22] width 681 height 49
click at [787, 69] on button "button" at bounding box center [785, 69] width 18 height 16
click at [703, 70] on icon "button" at bounding box center [703, 69] width 5 height 5
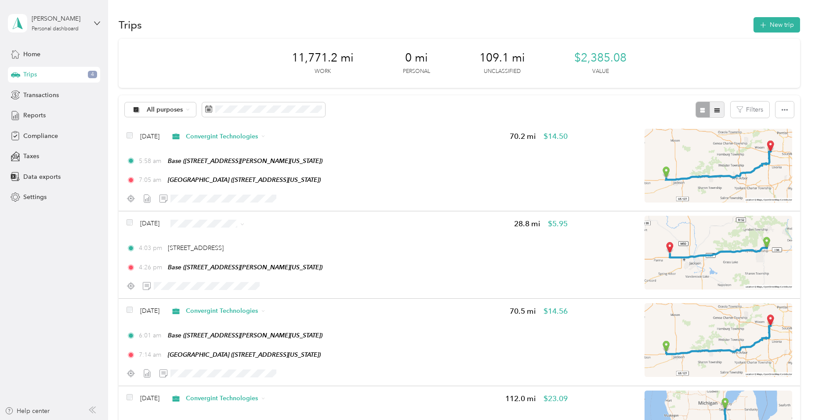
click at [715, 109] on icon "button" at bounding box center [717, 110] width 5 height 4
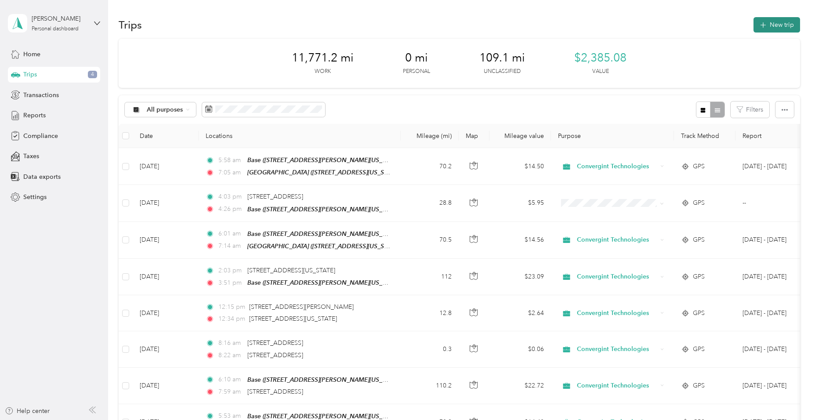
click at [770, 23] on button "New trip" at bounding box center [777, 24] width 47 height 15
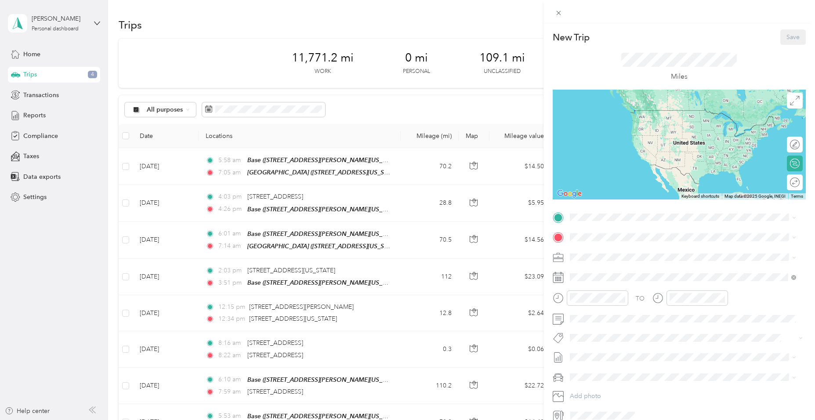
click at [648, 257] on div "Farmington Hills 37644 Hills Tech Drive, Farmington Hills, Michigan, United Sta…" at bounding box center [630, 256] width 88 height 18
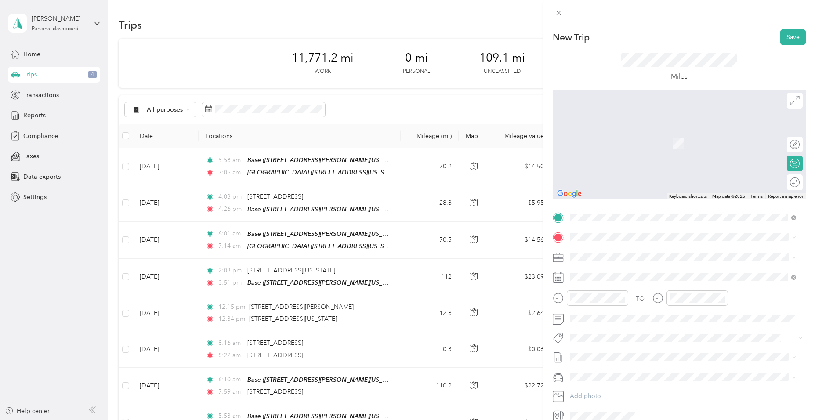
click at [723, 341] on div "Base 3609 North Dearing Road, Sandstone Township, Michigan, United States" at bounding box center [654, 332] width 137 height 18
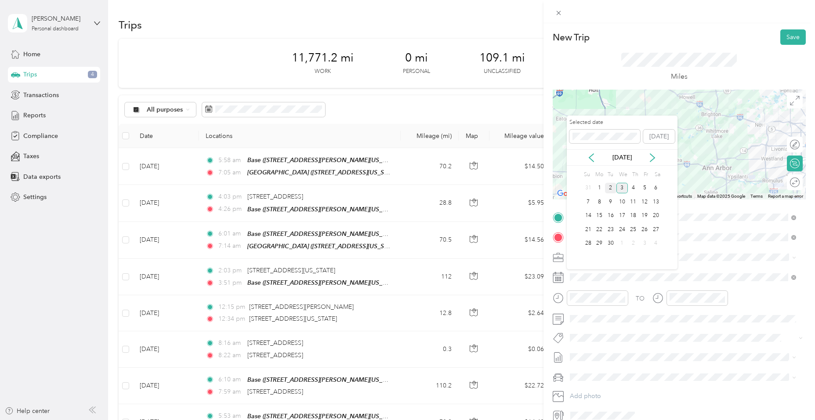
click at [612, 187] on div "2" at bounding box center [610, 188] width 11 height 11
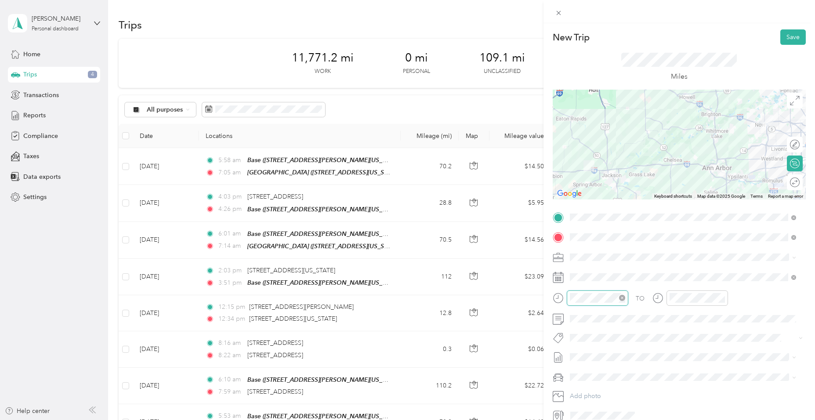
click at [569, 297] on div at bounding box center [598, 297] width 62 height 15
click at [629, 194] on div "PM" at bounding box center [628, 193] width 21 height 12
click at [669, 296] on div at bounding box center [698, 297] width 62 height 15
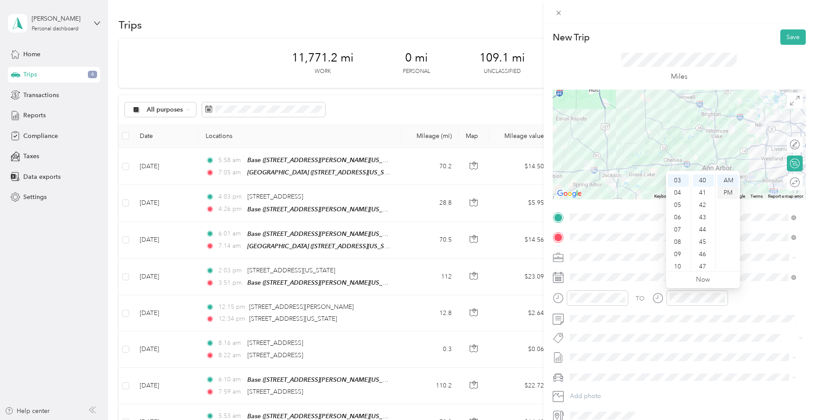
click at [725, 192] on div "PM" at bounding box center [728, 193] width 21 height 12
click at [787, 34] on button "Save" at bounding box center [792, 36] width 25 height 15
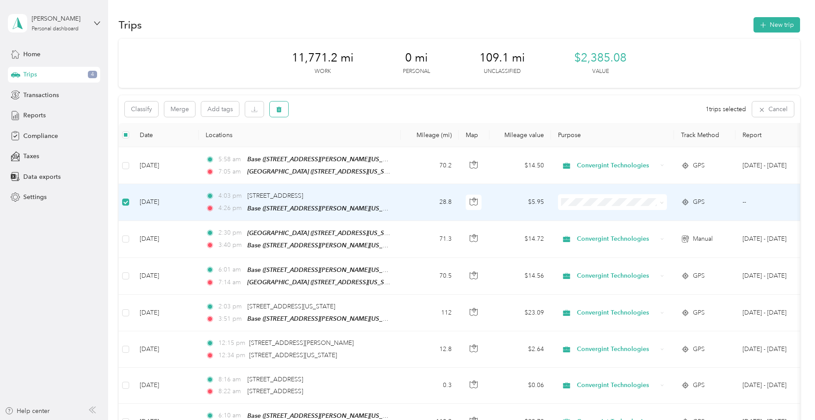
click at [281, 109] on icon "button" at bounding box center [278, 110] width 5 height 6
click at [345, 145] on button "Yes" at bounding box center [344, 146] width 17 height 14
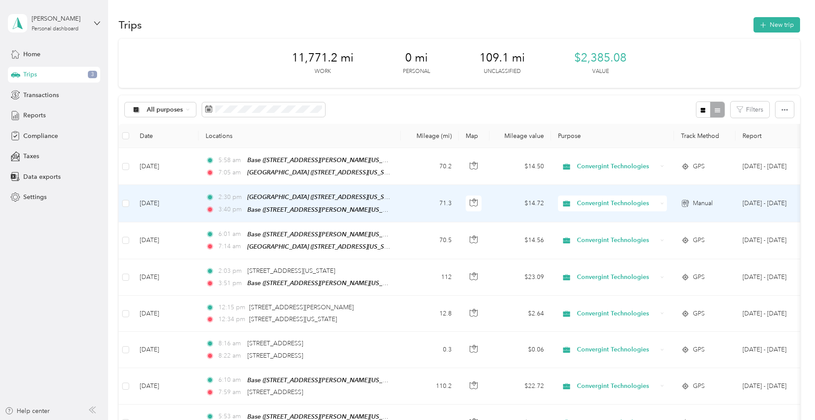
click at [664, 202] on icon at bounding box center [662, 204] width 4 height 4
click at [649, 229] on span "Personal" at bounding box center [621, 233] width 83 height 9
click at [663, 202] on icon at bounding box center [662, 204] width 4 height 4
click at [649, 218] on span "Convergint Technologies" at bounding box center [620, 218] width 81 height 9
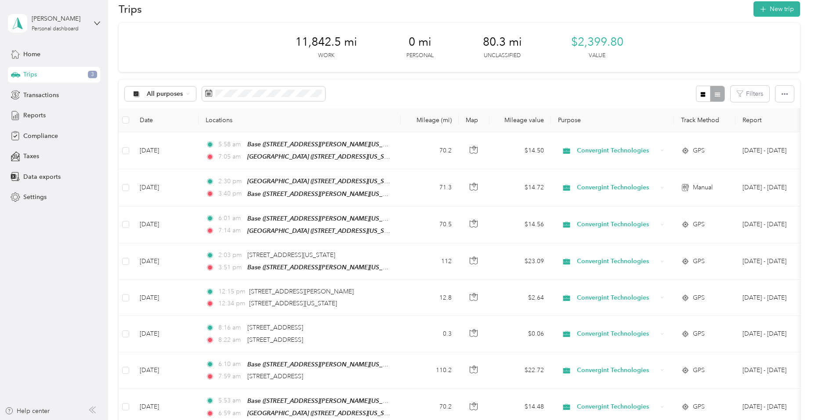
scroll to position [0, 0]
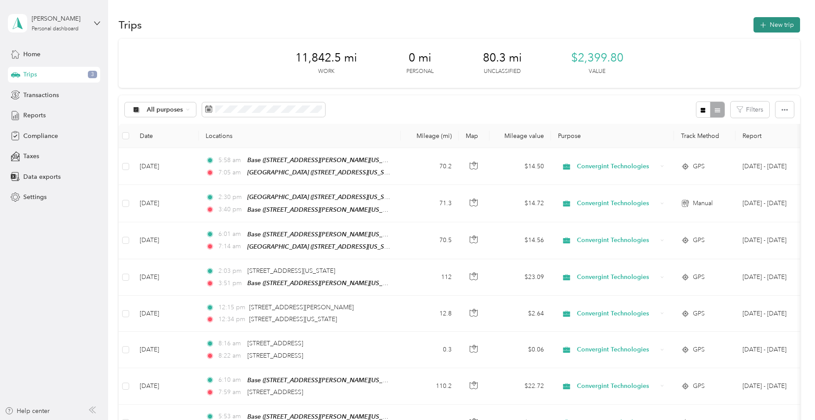
click at [767, 23] on button "New trip" at bounding box center [777, 24] width 47 height 15
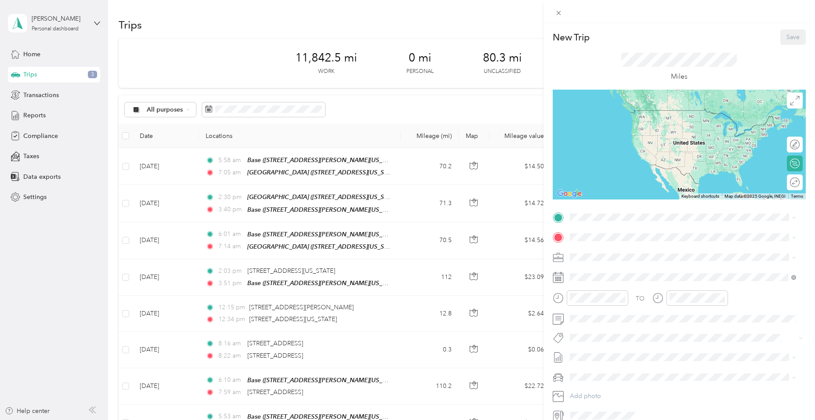
drag, startPoint x: 556, startPoint y: 12, endPoint x: 563, endPoint y: 65, distance: 53.2
click at [556, 12] on icon at bounding box center [558, 12] width 7 height 7
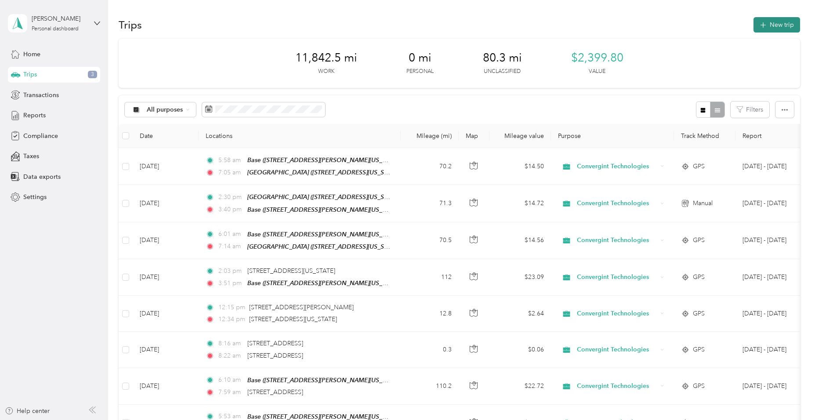
click at [776, 22] on button "New trip" at bounding box center [777, 24] width 47 height 15
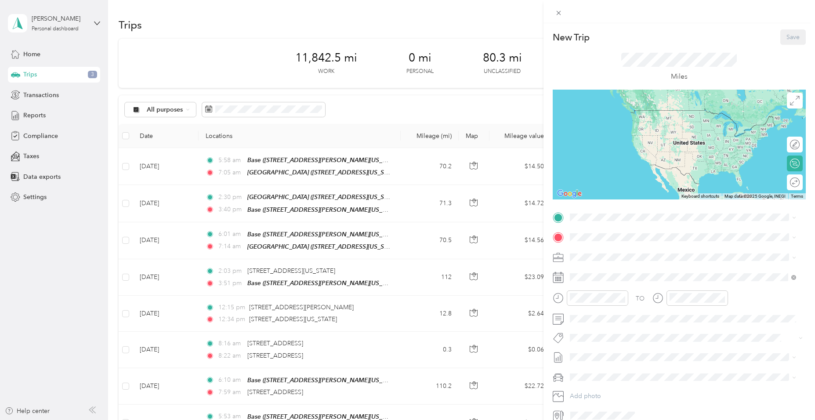
click at [636, 255] on div "Farmington Hills 37644 Hills Tech Drive, Farmington Hills, Michigan, United Sta…" at bounding box center [630, 256] width 88 height 18
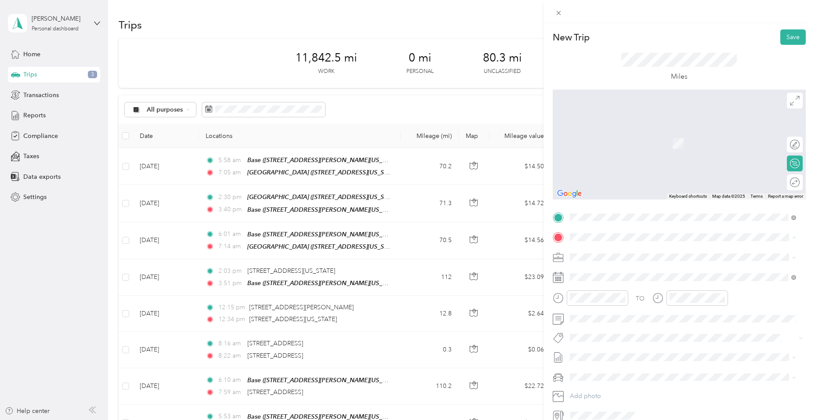
click at [723, 341] on span "3609 North Dearing Road, Sandstone Township, Michigan, United States" at bounding box center [654, 337] width 137 height 7
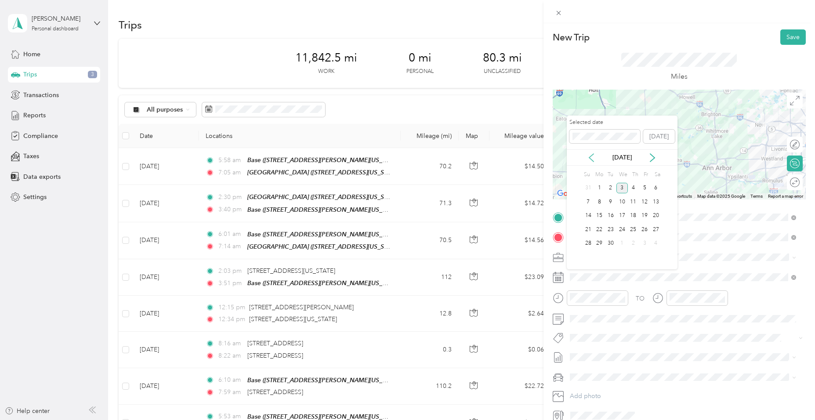
click at [591, 156] on icon at bounding box center [591, 158] width 4 height 8
click at [623, 229] on div "20" at bounding box center [622, 229] width 11 height 11
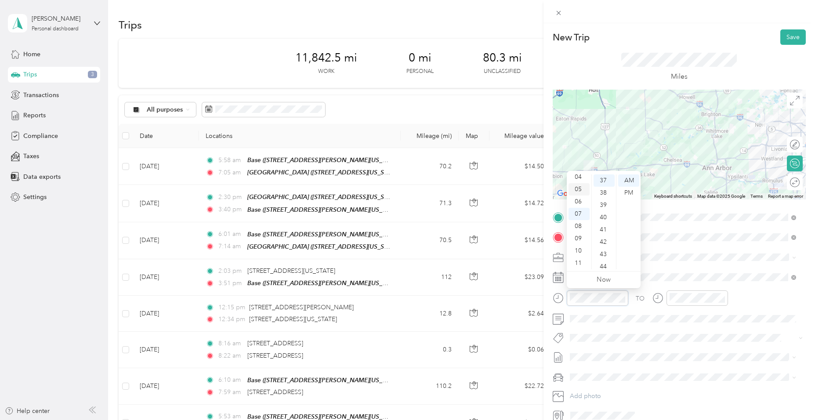
scroll to position [9, 0]
click at [580, 195] on div "02" at bounding box center [579, 196] width 21 height 12
click at [606, 237] on div "06" at bounding box center [604, 238] width 21 height 12
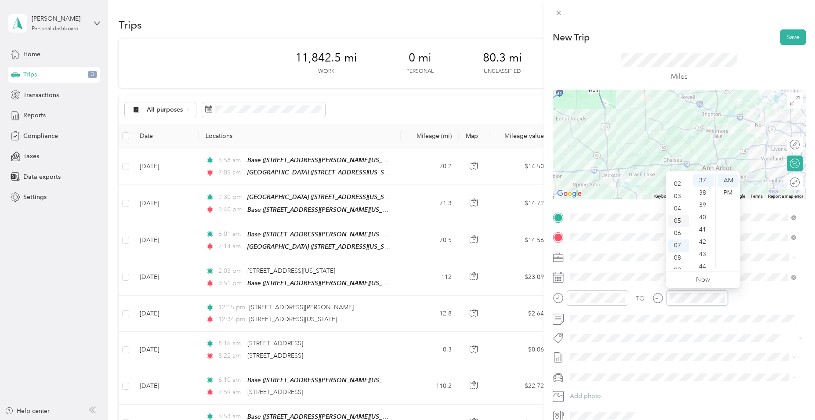
scroll to position [9, 0]
click at [678, 208] on div "03" at bounding box center [678, 209] width 21 height 12
click at [705, 203] on div "21" at bounding box center [703, 203] width 21 height 12
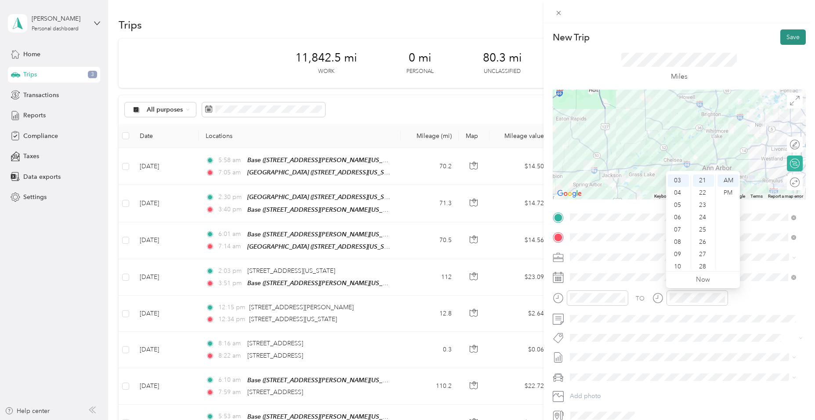
click at [790, 37] on button "Save" at bounding box center [792, 36] width 25 height 15
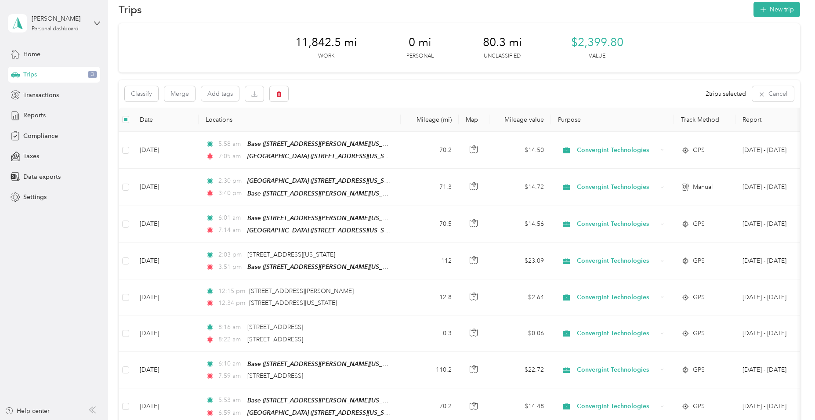
scroll to position [0, 0]
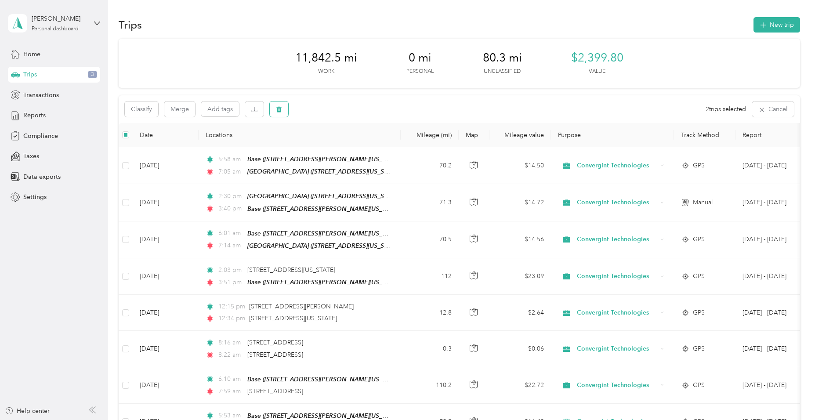
click at [276, 108] on icon "button" at bounding box center [279, 109] width 6 height 6
click at [342, 146] on button "Yes" at bounding box center [344, 146] width 17 height 14
click at [282, 107] on icon "button" at bounding box center [279, 109] width 6 height 6
click at [342, 145] on button "Yes" at bounding box center [344, 146] width 17 height 14
click at [770, 25] on button "New trip" at bounding box center [777, 24] width 47 height 15
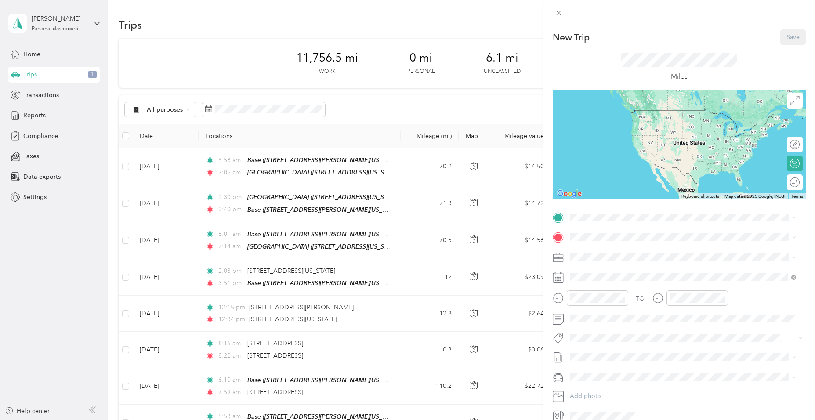
click at [624, 253] on div "Farmington Hills 37644 Hills Tech Drive, Farmington Hills, Michigan, United Sta…" at bounding box center [630, 255] width 88 height 18
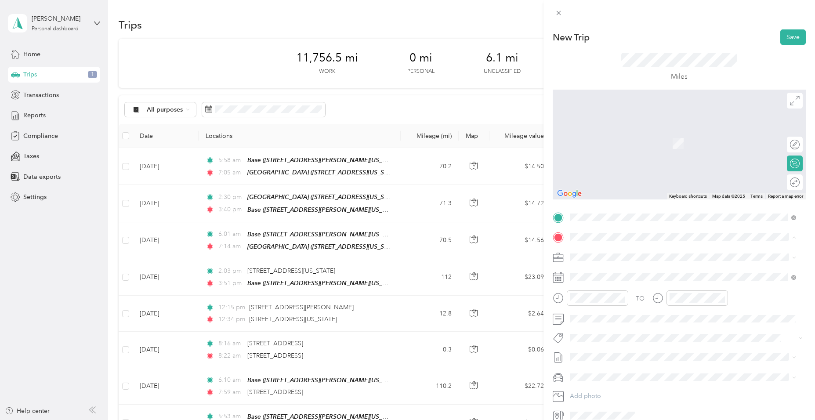
click at [723, 341] on span "3609 North Dearing Road, Sandstone Township, Michigan, United States" at bounding box center [654, 337] width 137 height 7
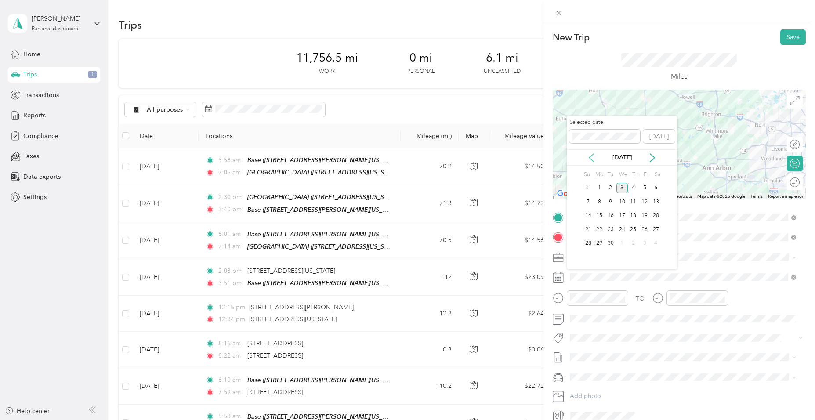
click at [591, 155] on icon at bounding box center [591, 158] width 4 height 8
click at [634, 214] on div "14" at bounding box center [633, 215] width 11 height 11
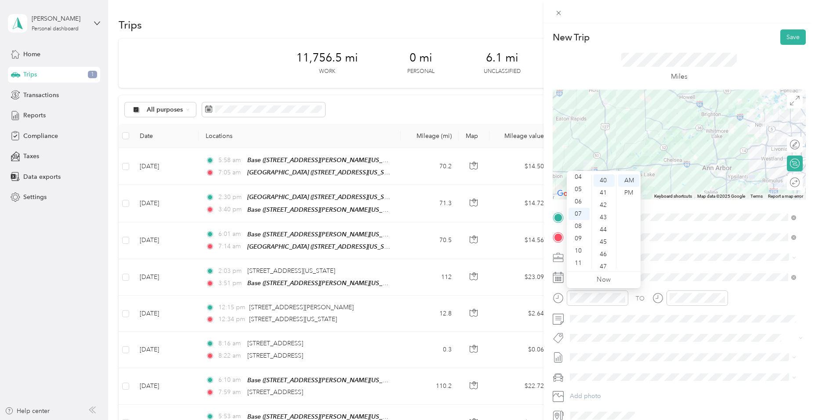
scroll to position [35, 0]
click at [579, 186] on div "02" at bounding box center [579, 187] width 21 height 12
click at [605, 188] on div "30" at bounding box center [604, 189] width 21 height 12
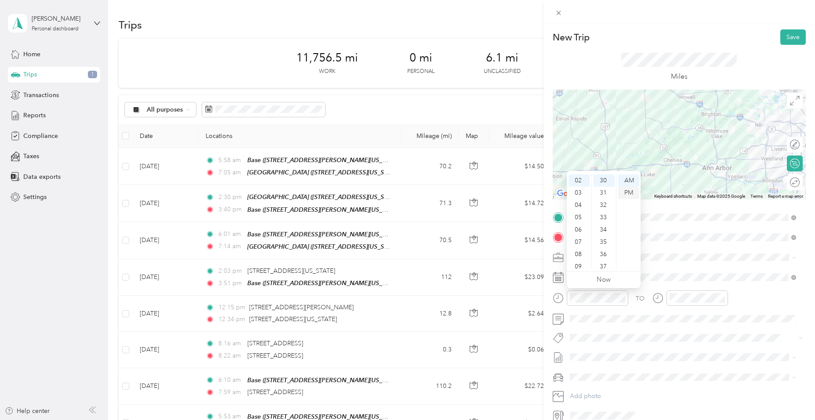
click at [633, 192] on div "PM" at bounding box center [628, 193] width 21 height 12
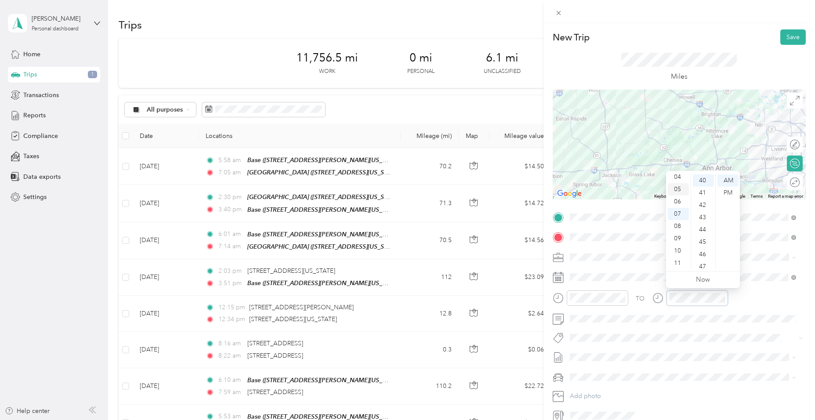
scroll to position [9, 0]
click at [678, 207] on div "03" at bounding box center [678, 209] width 21 height 12
drag, startPoint x: 702, startPoint y: 203, endPoint x: 691, endPoint y: 198, distance: 11.8
click at [702, 204] on div "42" at bounding box center [703, 205] width 21 height 12
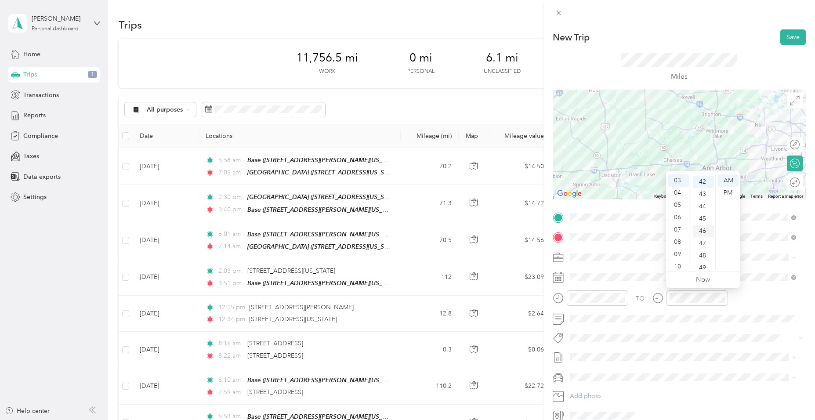
scroll to position [517, 0]
click at [725, 193] on div "PM" at bounding box center [728, 193] width 21 height 12
click at [783, 39] on button "Save" at bounding box center [792, 36] width 25 height 15
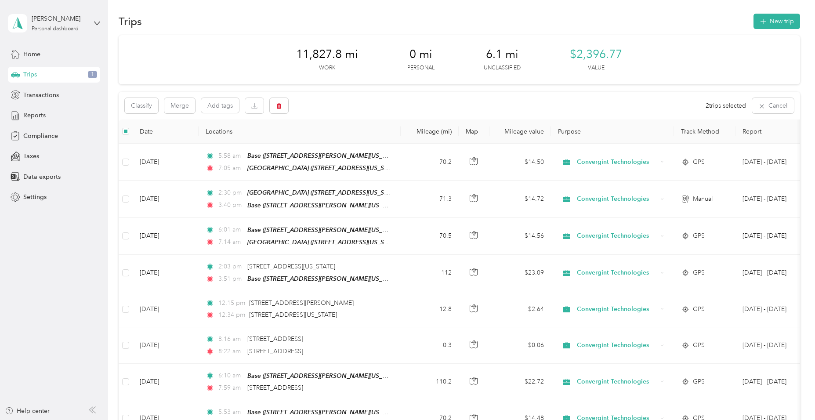
scroll to position [0, 0]
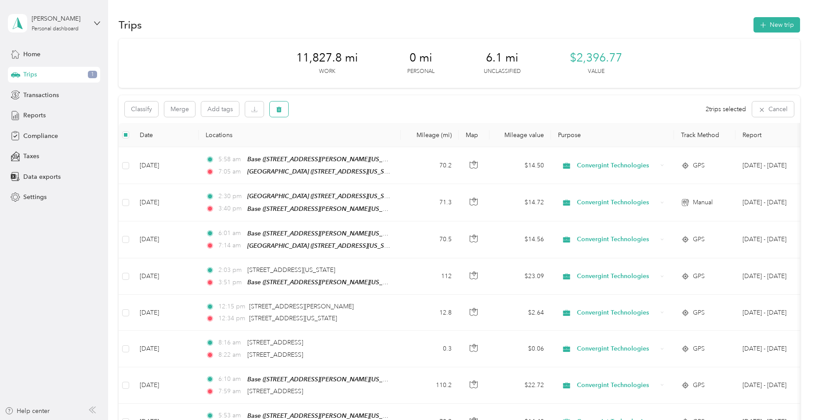
click at [281, 108] on icon "button" at bounding box center [278, 110] width 5 height 6
click at [343, 147] on button "Yes" at bounding box center [344, 146] width 17 height 14
click at [381, 103] on div "All purposes Filters" at bounding box center [459, 109] width 681 height 29
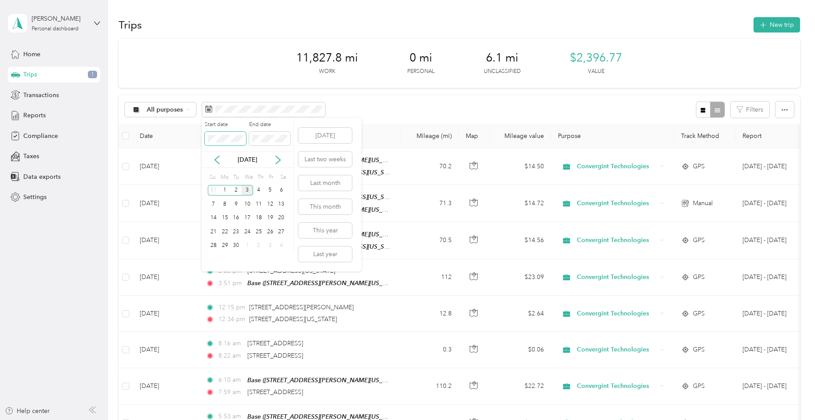
click at [207, 137] on span at bounding box center [225, 139] width 41 height 14
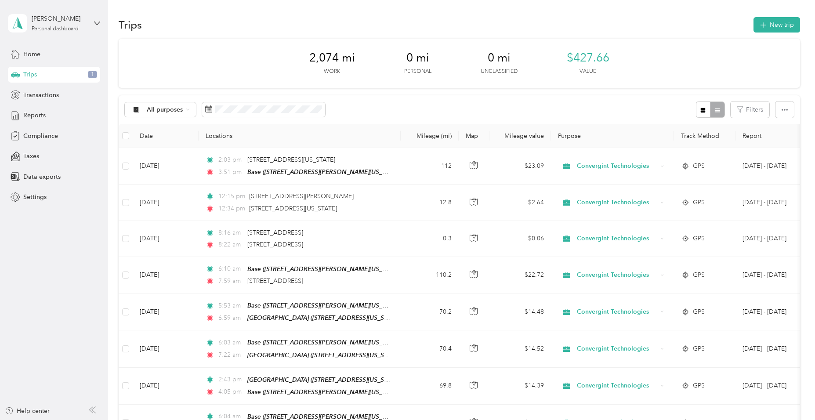
click at [393, 113] on div "All purposes Filters" at bounding box center [459, 109] width 681 height 29
click at [38, 113] on span "Reports" at bounding box center [34, 115] width 22 height 9
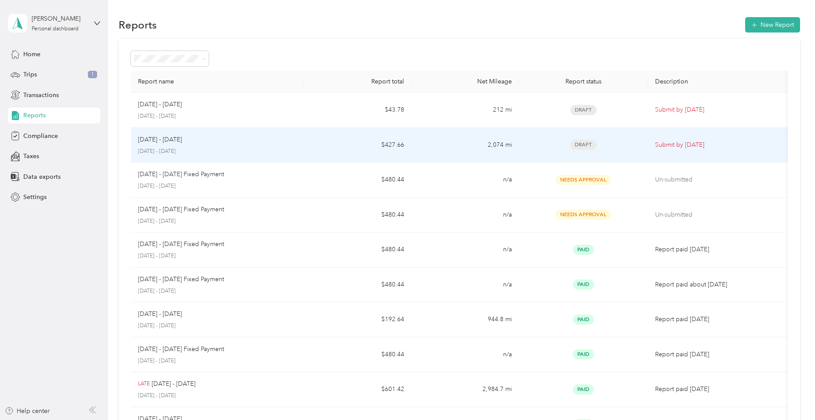
click at [292, 148] on p "August 1 - 31, 2025" at bounding box center [217, 152] width 158 height 8
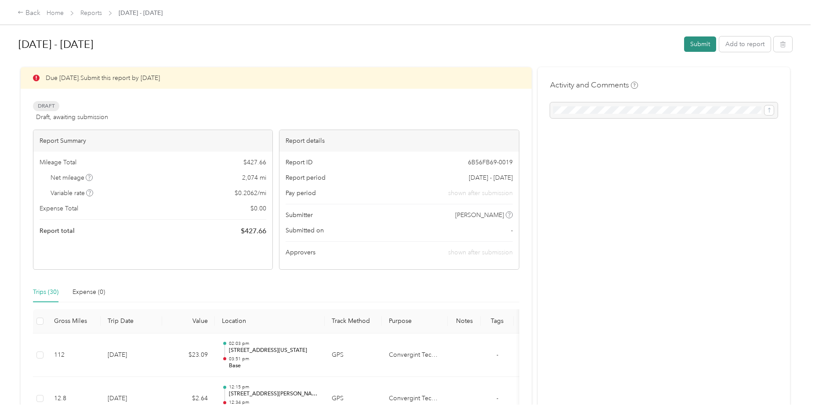
click at [696, 42] on button "Submit" at bounding box center [700, 43] width 32 height 15
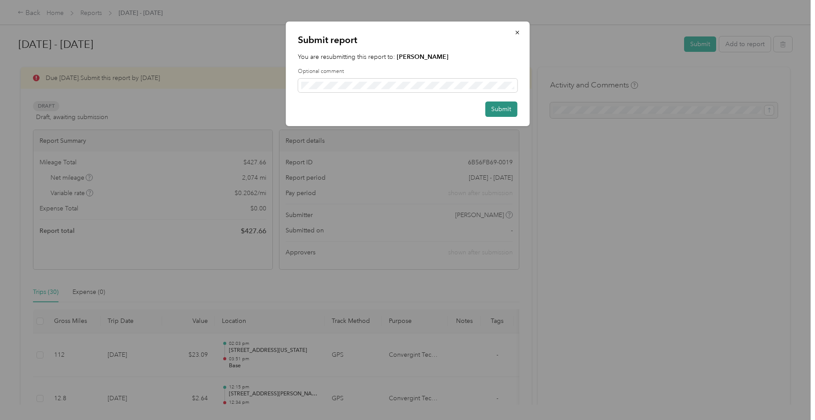
click at [509, 109] on button "Submit" at bounding box center [501, 109] width 32 height 15
